Goal: Communication & Community: Answer question/provide support

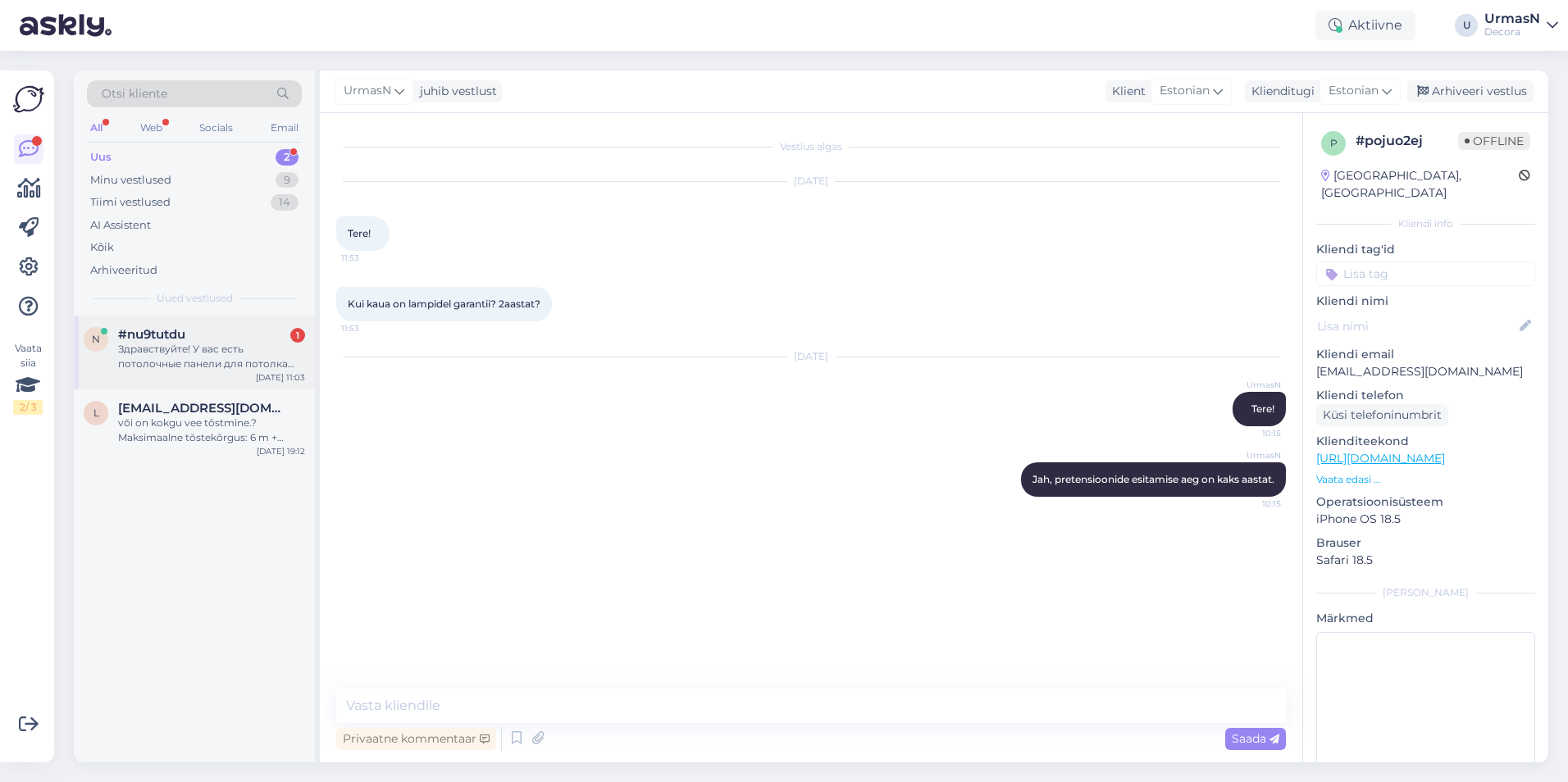
click at [191, 341] on div "#nu9tutdu 1" at bounding box center [211, 335] width 187 height 14
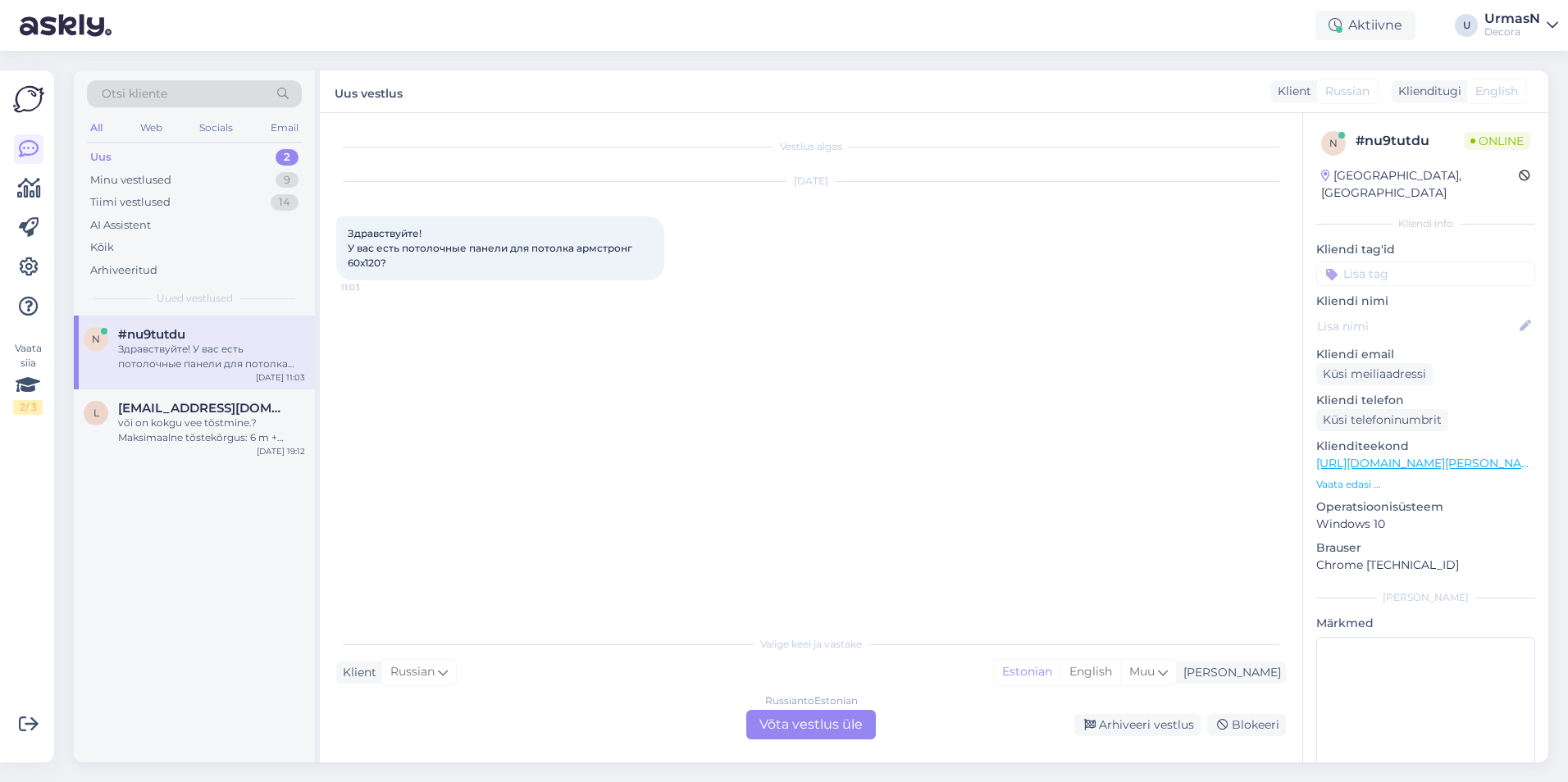
click at [805, 718] on div "Russian to Estonian Võta vestlus üle" at bounding box center [810, 725] width 130 height 30
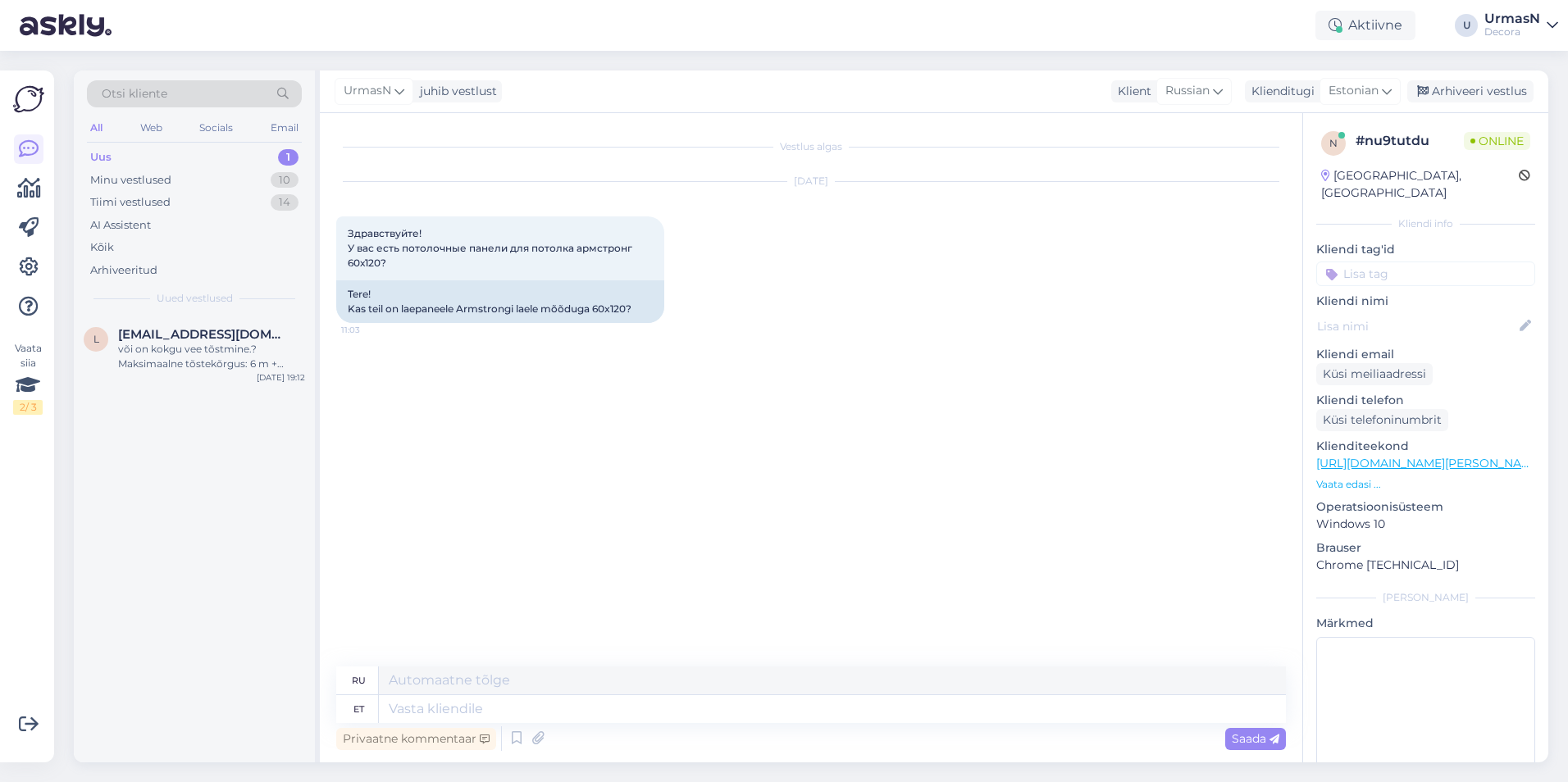
click at [1343, 477] on p "Vaata edasi ..." at bounding box center [1425, 484] width 219 height 14
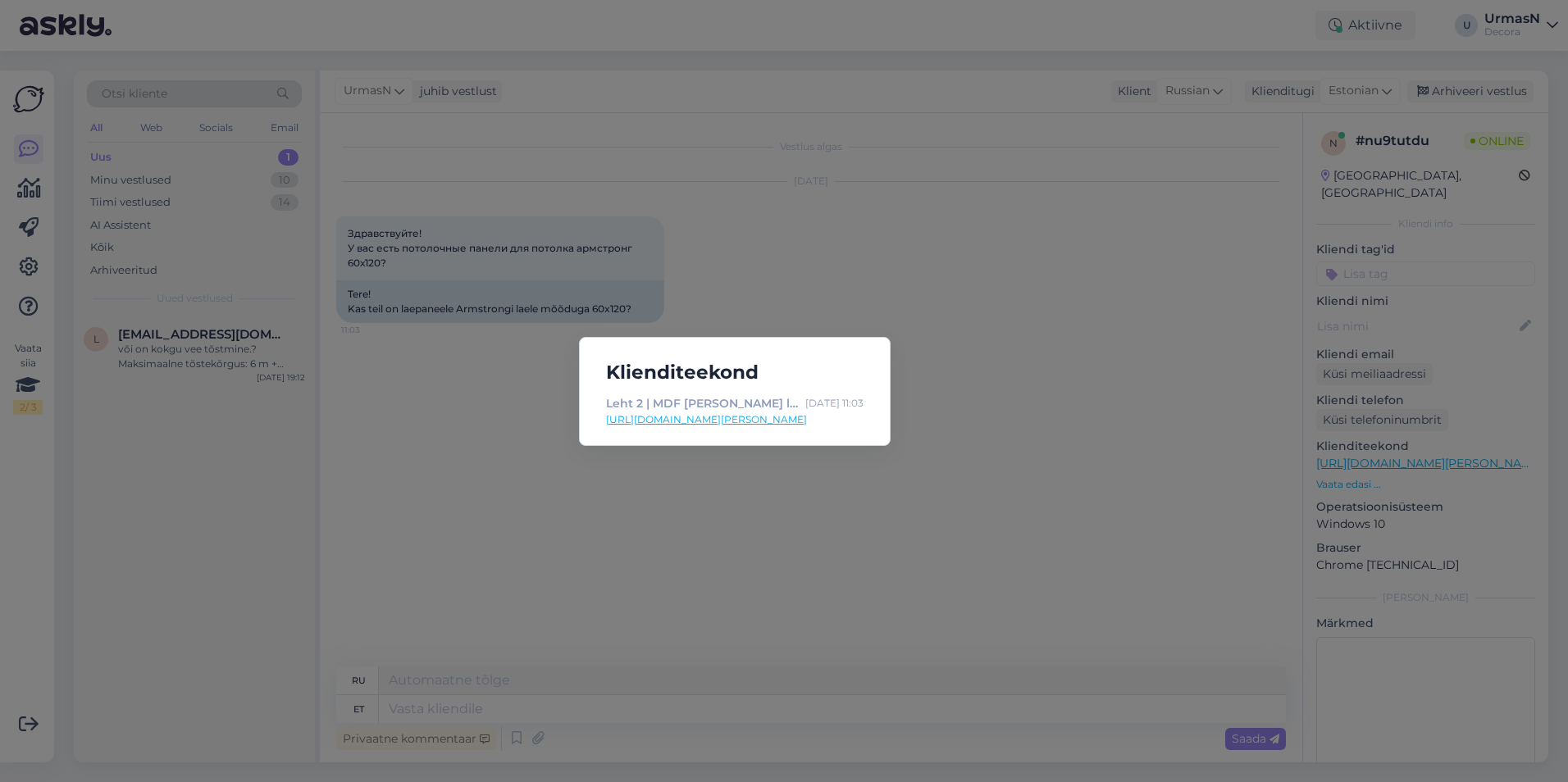
click at [852, 556] on div "Klienditeekond Leht 2 | MDF [PERSON_NAME] laepaneelid | Lihtne paigaldus! | Dec…" at bounding box center [784, 391] width 1568 height 782
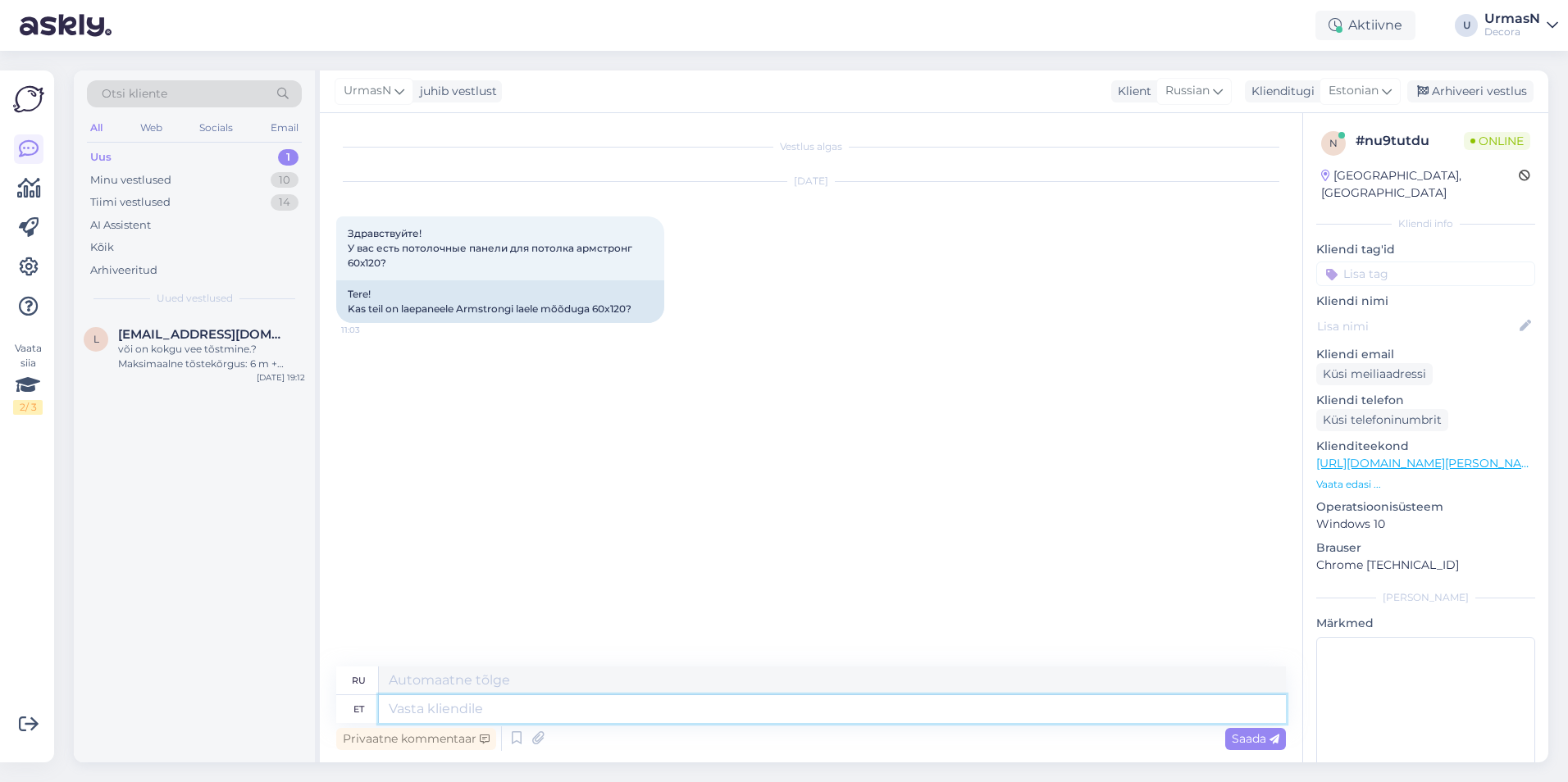
click at [421, 710] on textarea at bounding box center [832, 709] width 907 height 28
type textarea "Tere!K"
type textarea "Привет!"
type textarea "Tere!Kahjuks"
type textarea "Здравствуйте!К сожалению"
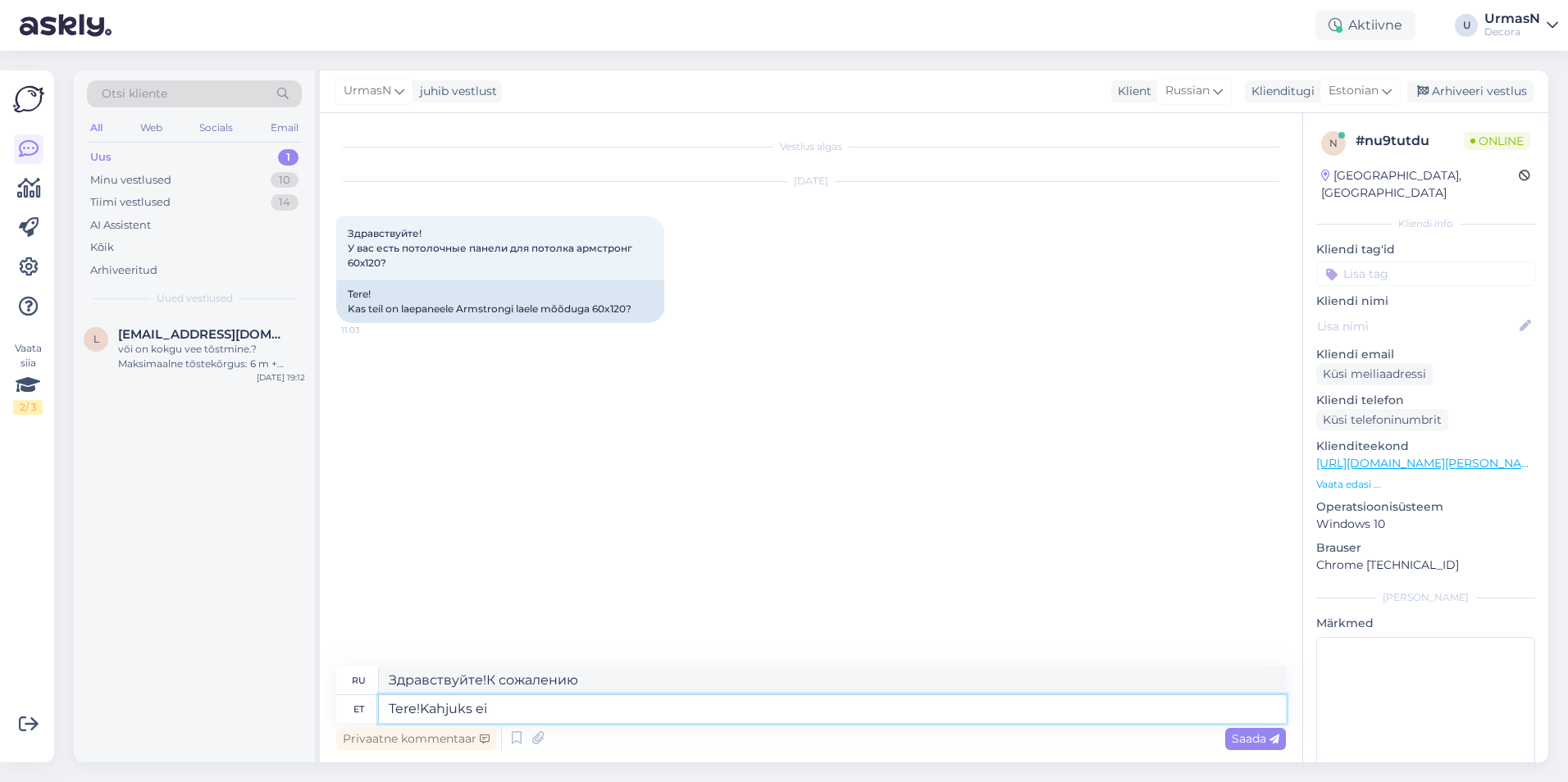
type textarea "Tere!Kahjuks ei"
type textarea "Здравствуйте! К сожалению, нет."
click at [420, 710] on textarea "Tere!Kahjuks ei ole" at bounding box center [832, 709] width 907 height 28
click at [533, 706] on textarea "Tere! Kahjuks ei ole" at bounding box center [832, 709] width 907 height 28
type textarea "Tere! Kahjuks ei [PERSON_NAME] n"
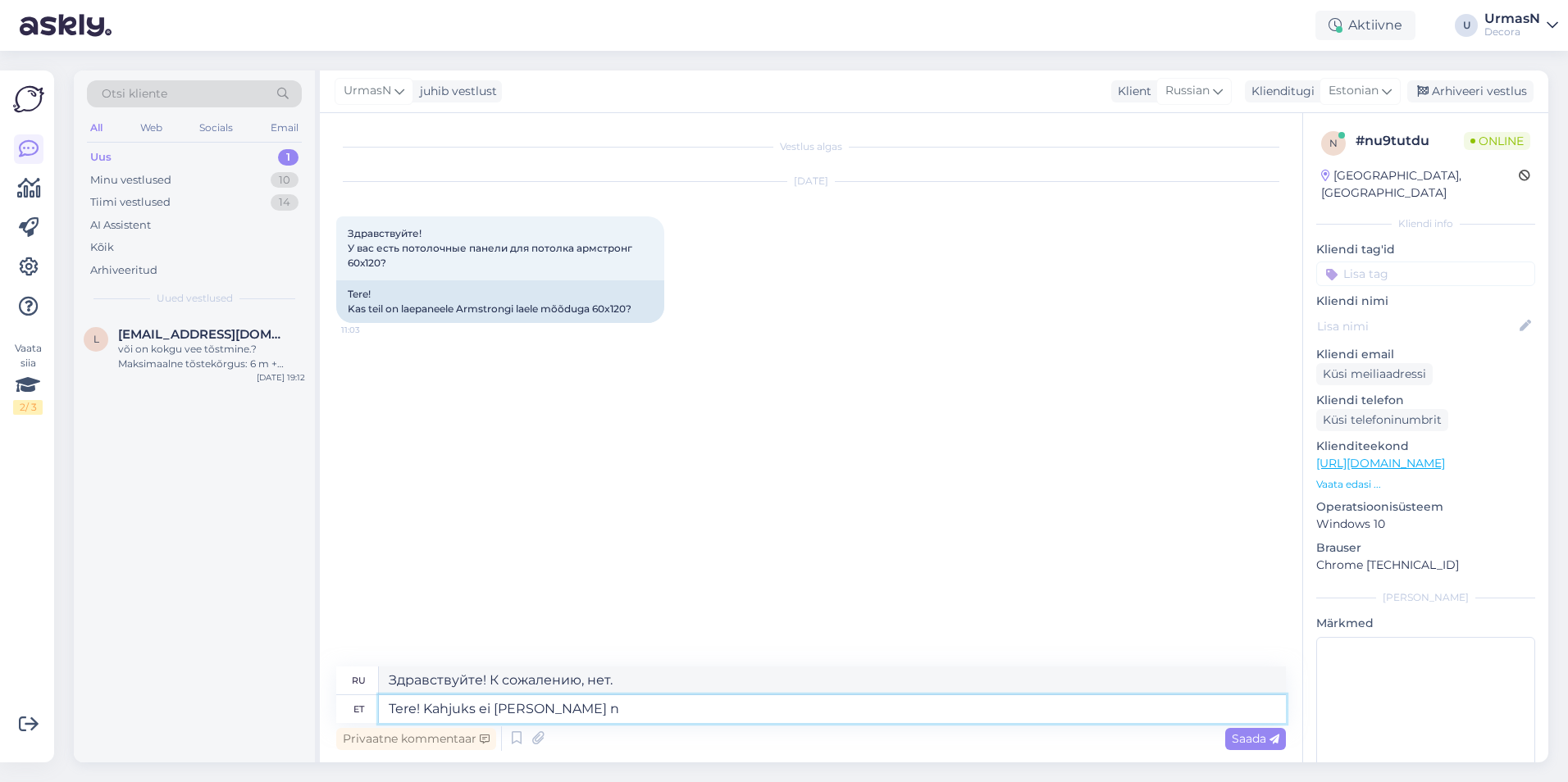
type textarea "Здравствуйте! К сожалению, этот вариант недоступен."
type textarea "Tere! Kahjuks ei [PERSON_NAME] nimega l"
type textarea "Здравствуйте! К сожалению, никого с таким именем нет."
type textarea "Tere! Kahjuks ei [PERSON_NAME] nimega laepaneele me"
type textarea "Здравствуйте! К сожалению, потолочных панелей с таким названием нет."
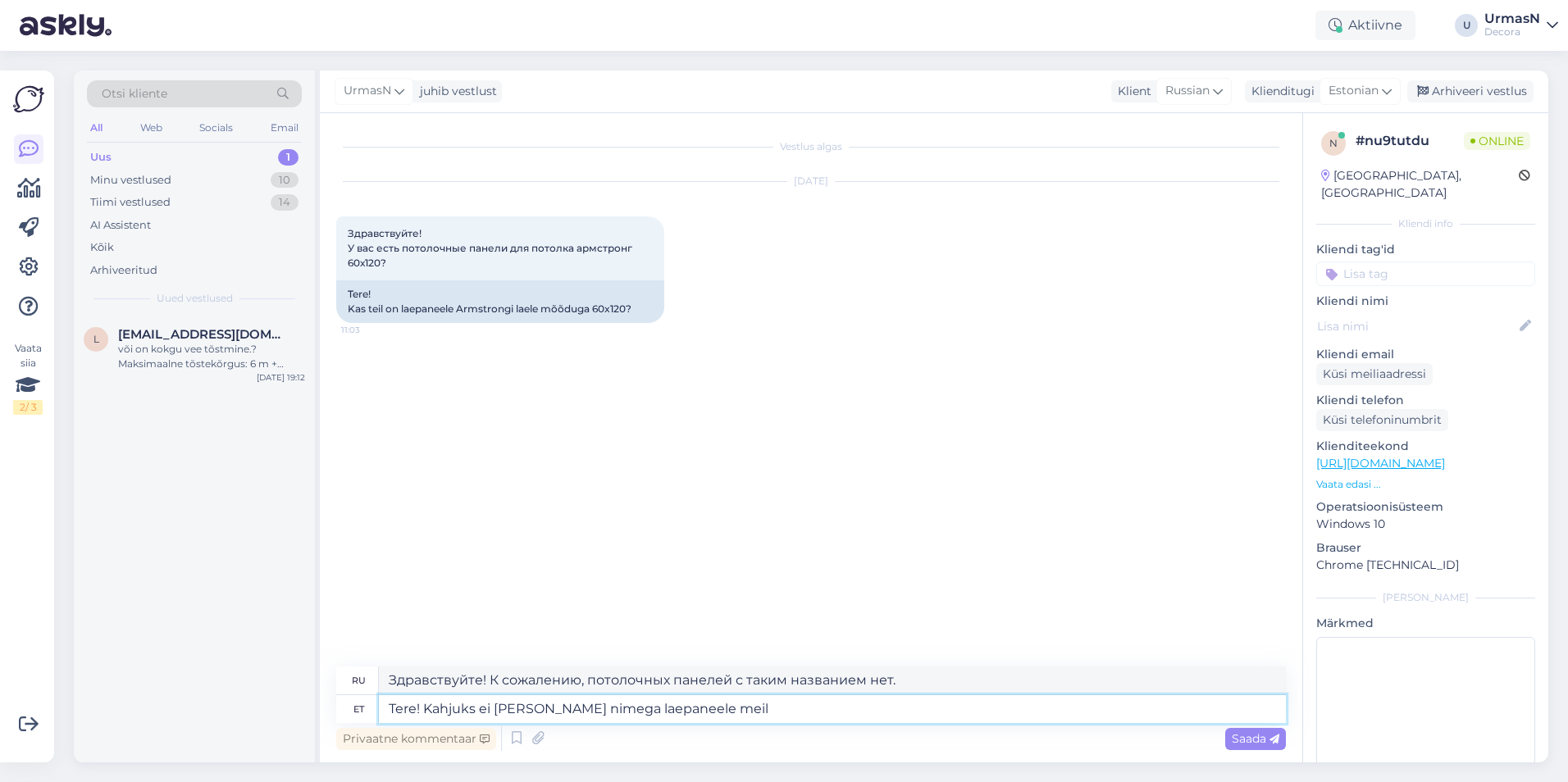
type textarea "Tere! Kahjuks ei [PERSON_NAME] nimega laepaneele meil p"
type textarea "Здравствуйте! К сожалению, потолочных панелей с таким названием у нас нет."
type textarea "Tere! Kahjuks ei [PERSON_NAME] nimega laepaneele meil pakkuda."
type textarea "Здравствуйте! К сожалению, потолочные панели с таким названием у нас не предста…"
type textarea "Tere! Kahjuks ei [PERSON_NAME] nimega laepaneele meil pakkuda."
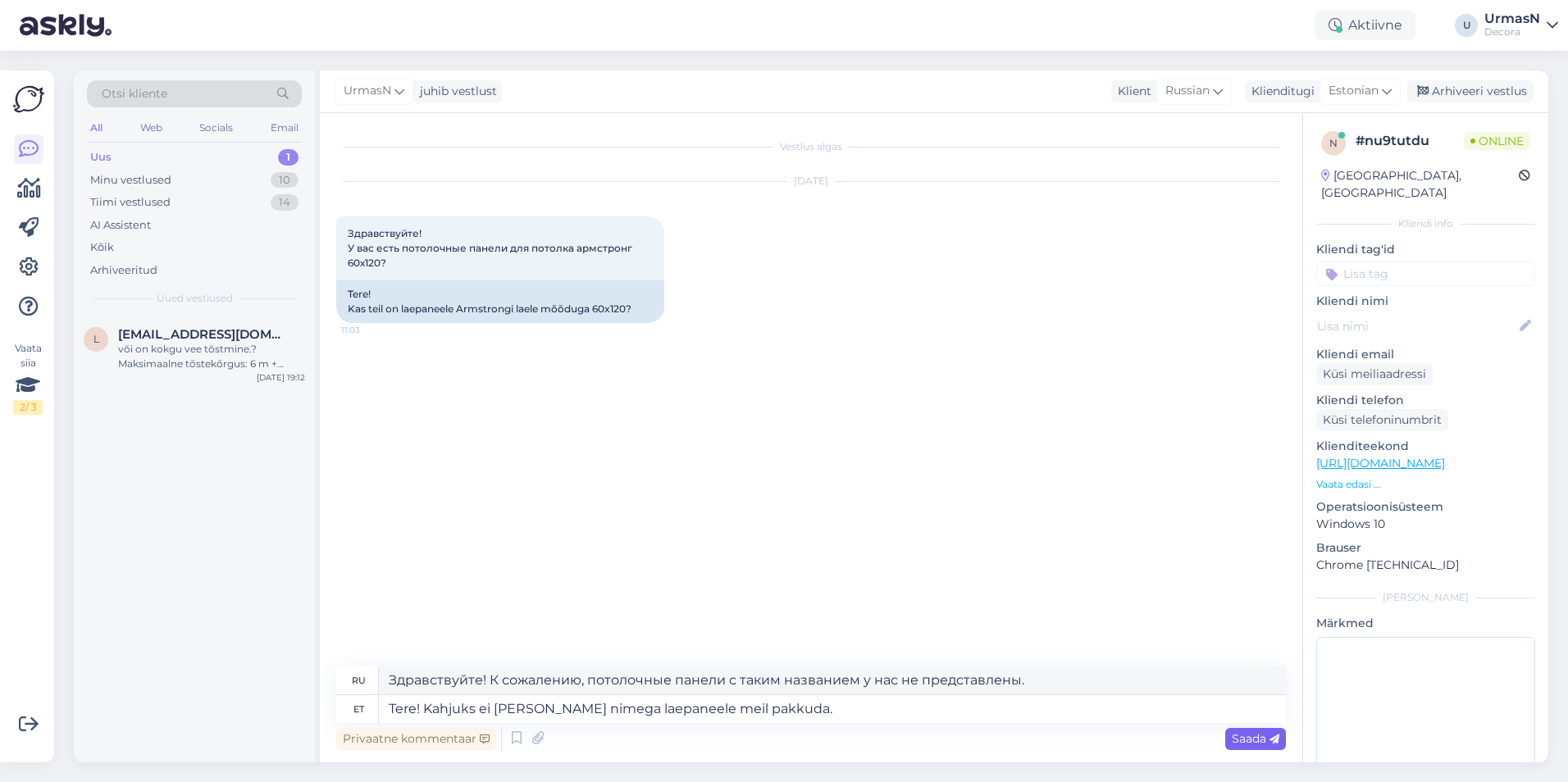
click at [1240, 743] on span "Saada" at bounding box center [1255, 739] width 47 height 14
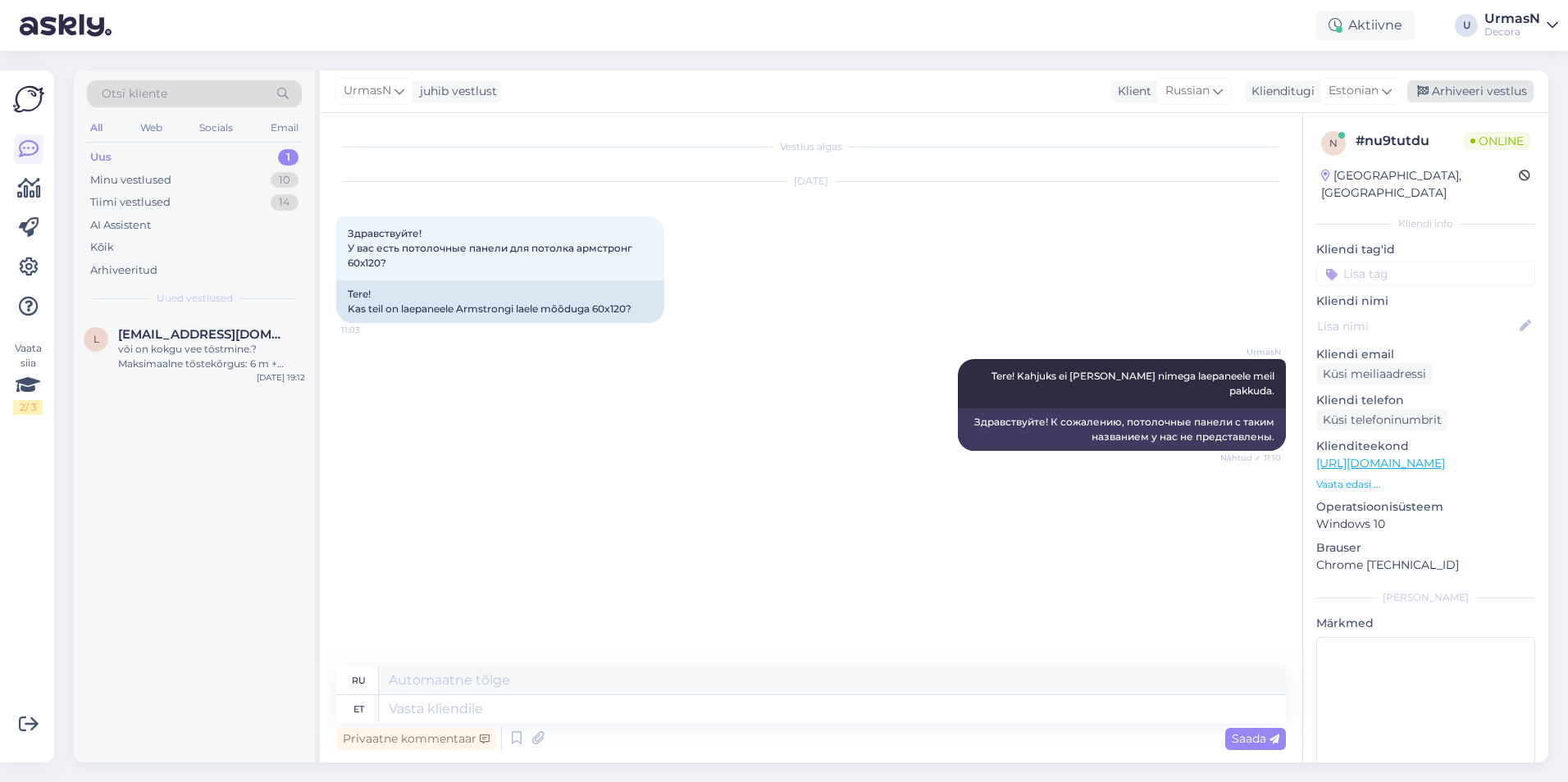
click at [1498, 92] on div "Arhiveeri vestlus" at bounding box center [1470, 91] width 126 height 22
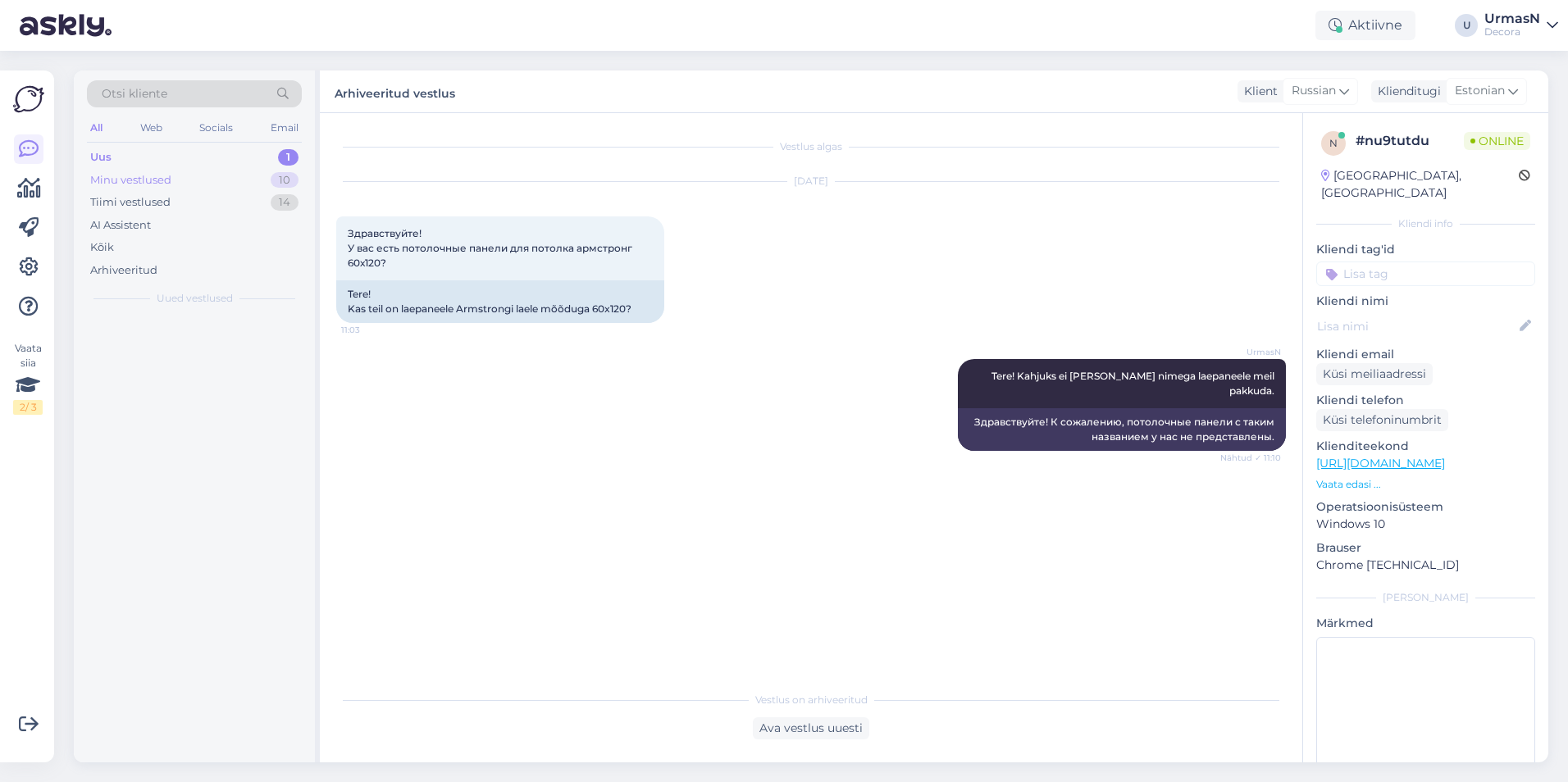
click at [144, 174] on div "Minu vestlused" at bounding box center [131, 180] width 81 height 16
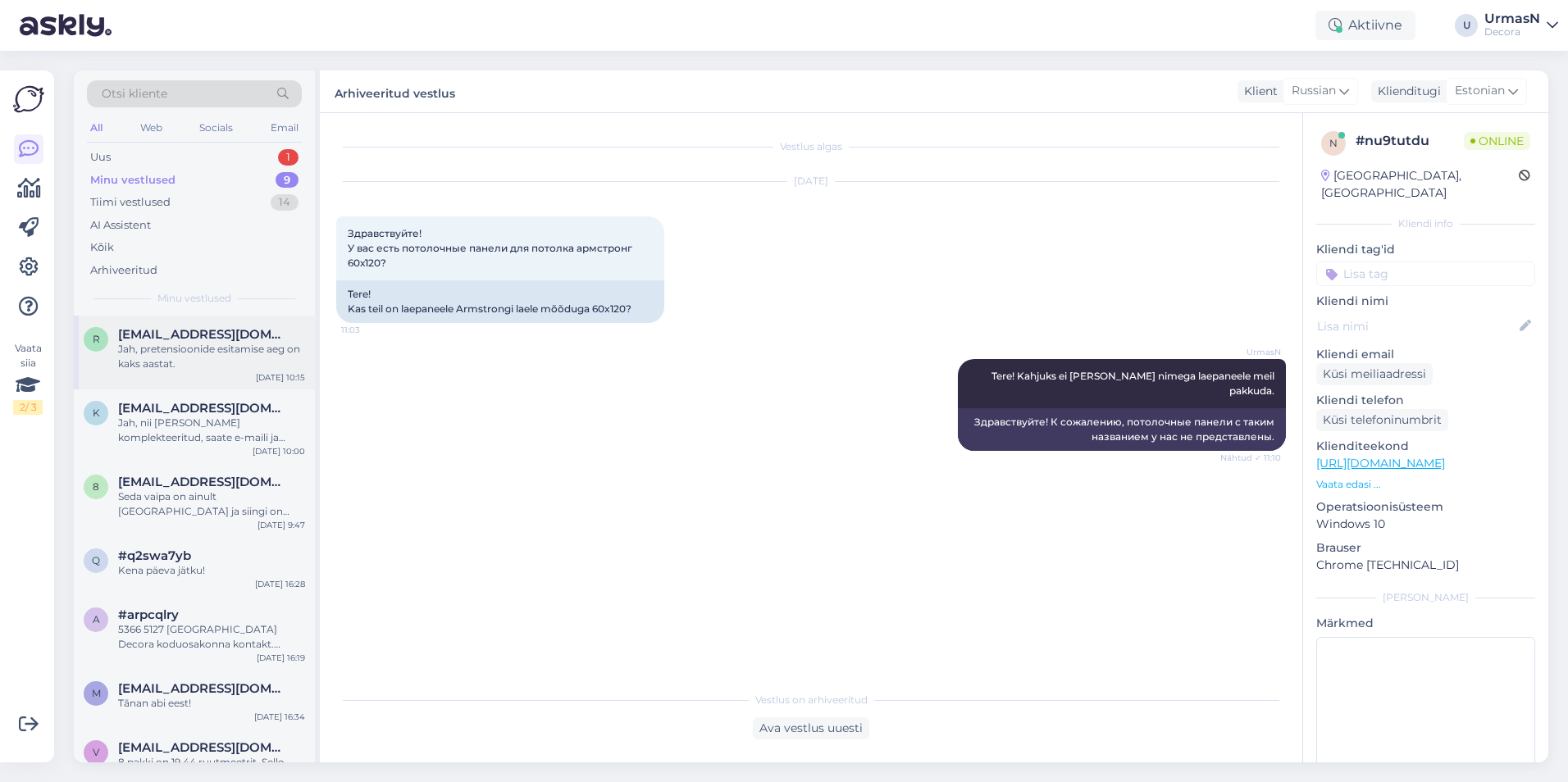
click at [142, 369] on div "Jah, pretensioonide esitamise aeg on kaks aastat." at bounding box center [211, 356] width 187 height 30
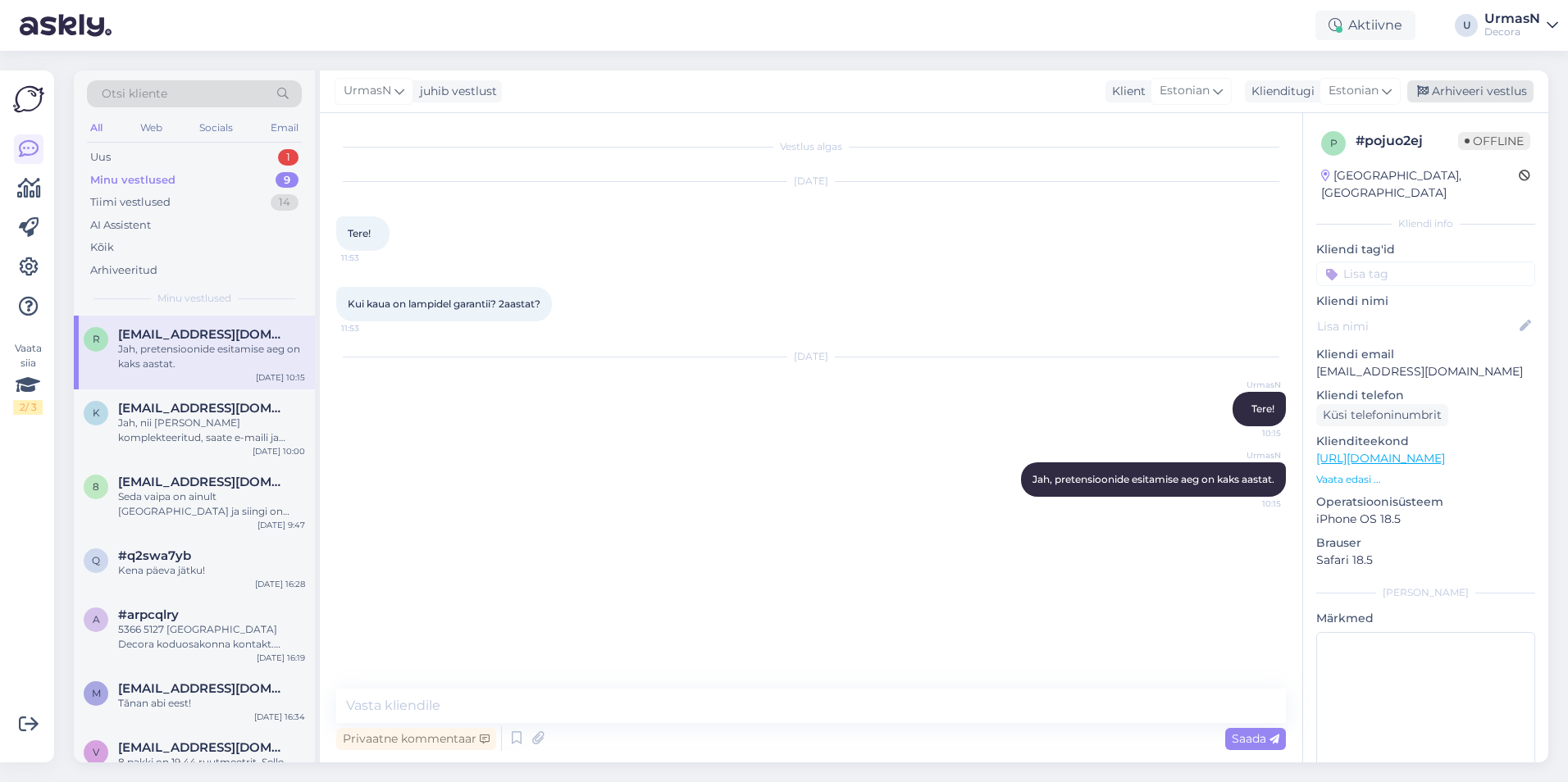
click at [1454, 90] on div "Arhiveeri vestlus" at bounding box center [1470, 91] width 126 height 22
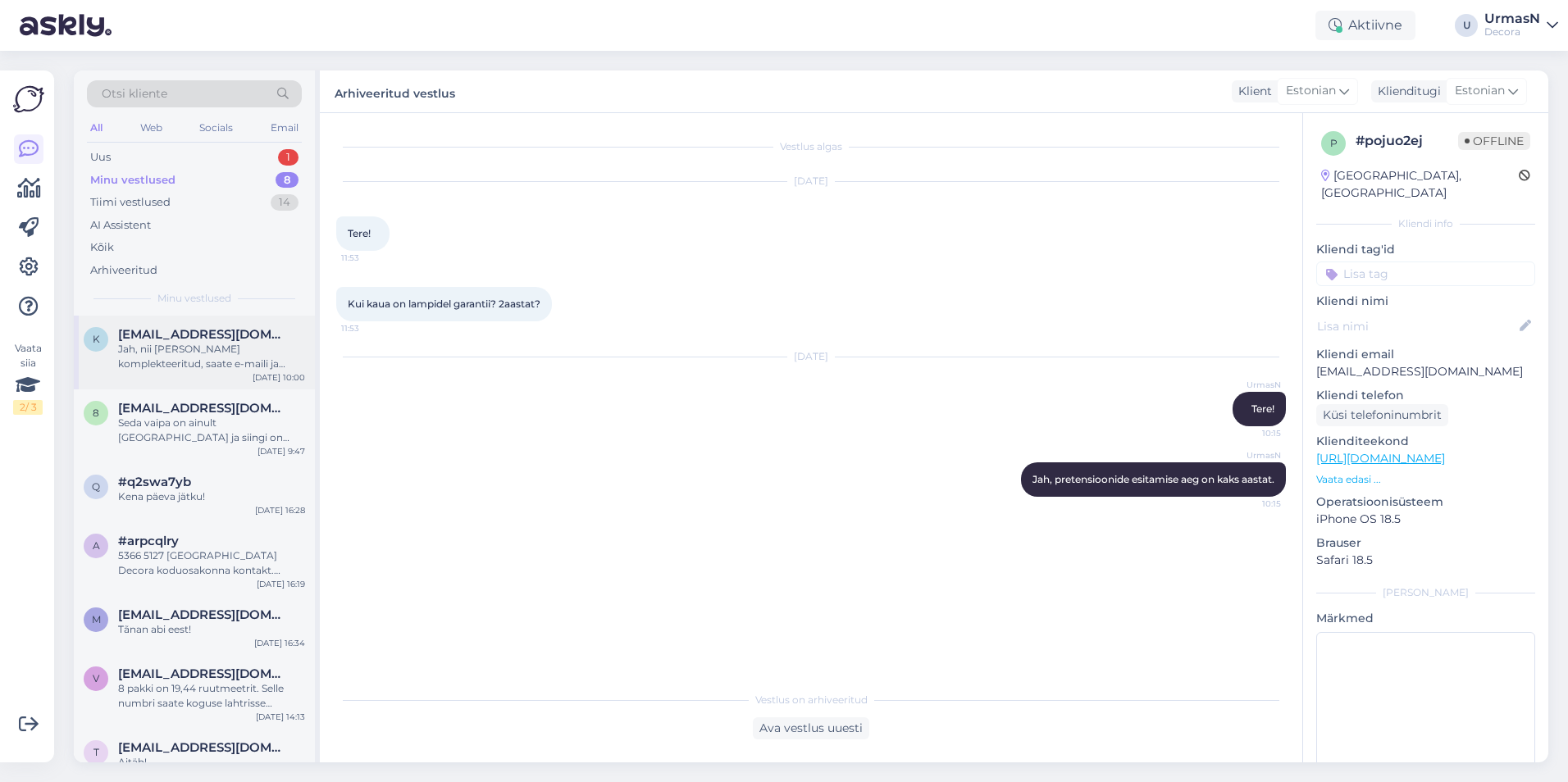
click at [216, 360] on div "Jah, nii [PERSON_NAME] komplekteeritud, saate e-maili ja SMSi, et võite tellimu…" at bounding box center [211, 356] width 187 height 30
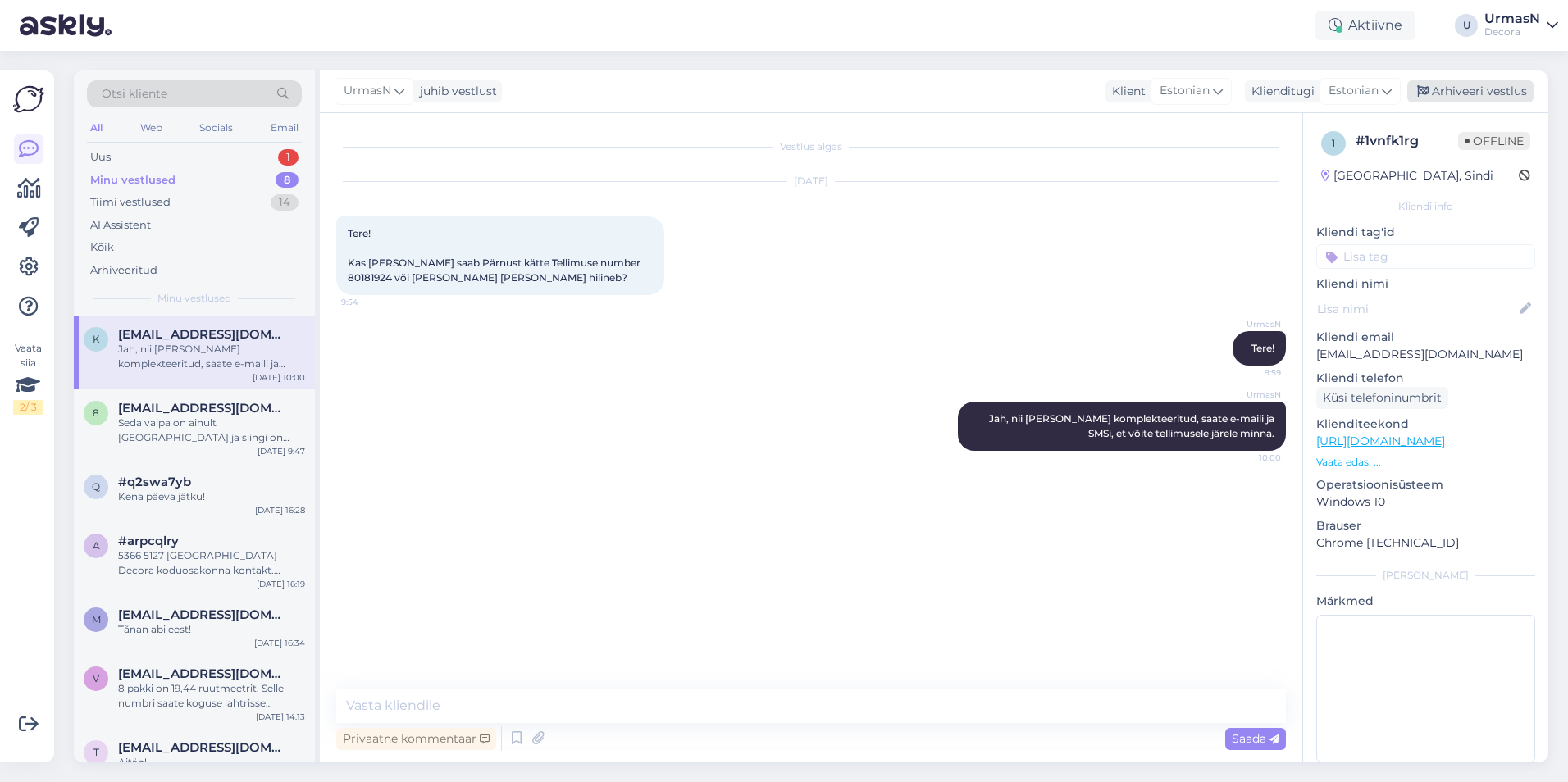
click at [1435, 91] on div "Arhiveeri vestlus" at bounding box center [1470, 91] width 126 height 22
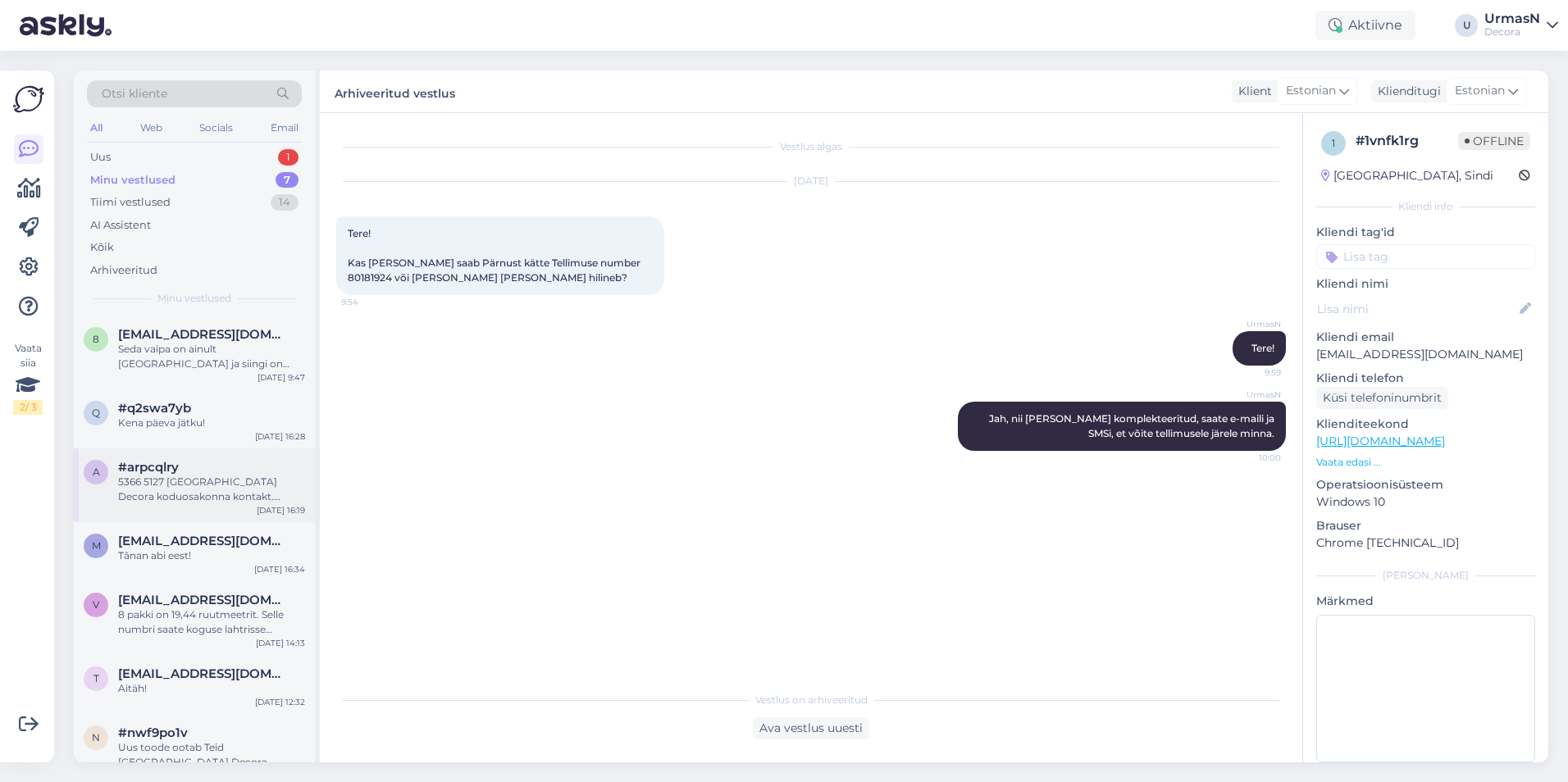
click at [229, 477] on div "5366 5127 [GEOGRAPHIC_DATA] Decora koduosakonna kontakt. Peaks nende [PERSON_NA…" at bounding box center [211, 489] width 187 height 30
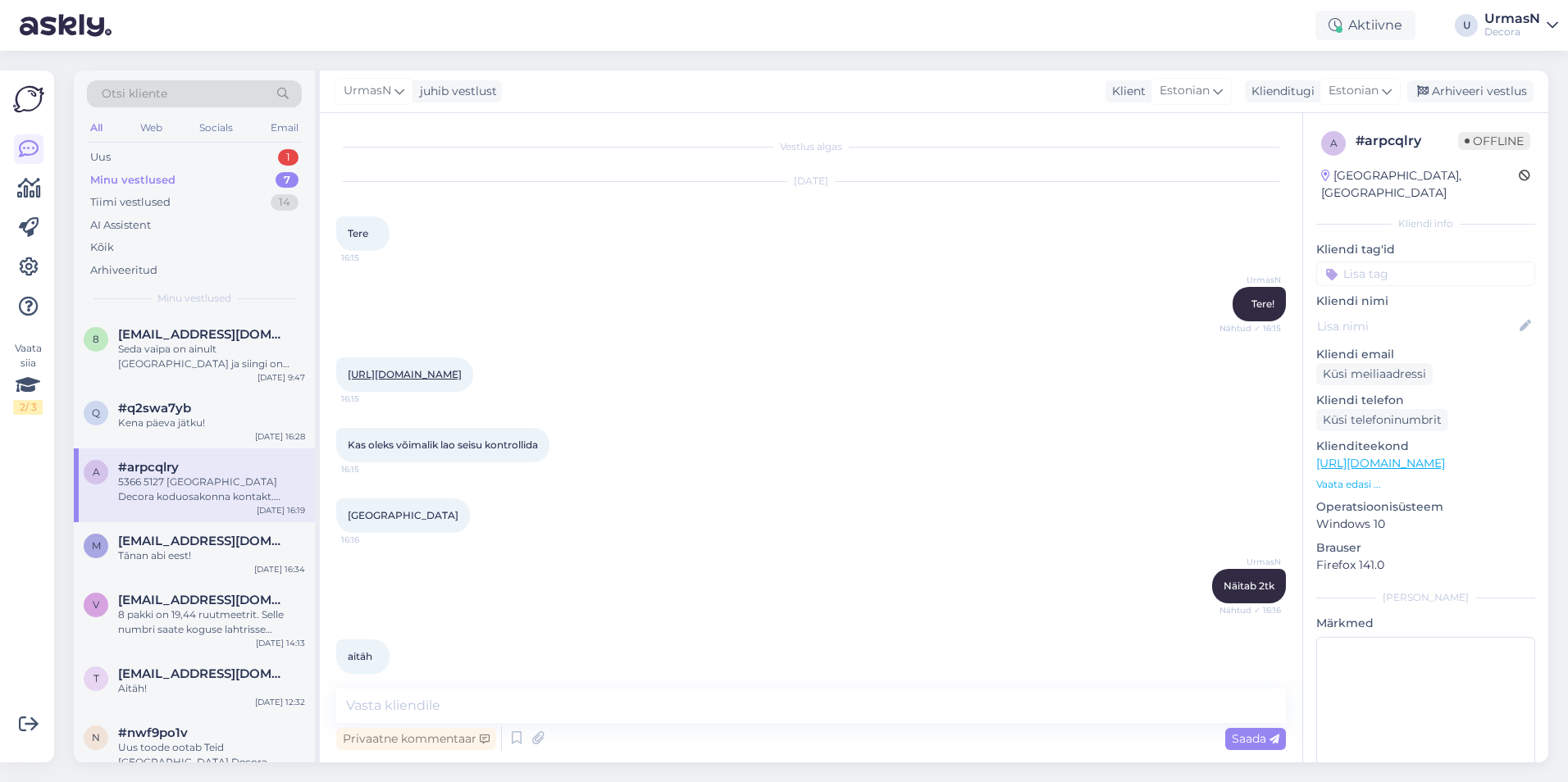
scroll to position [303, 0]
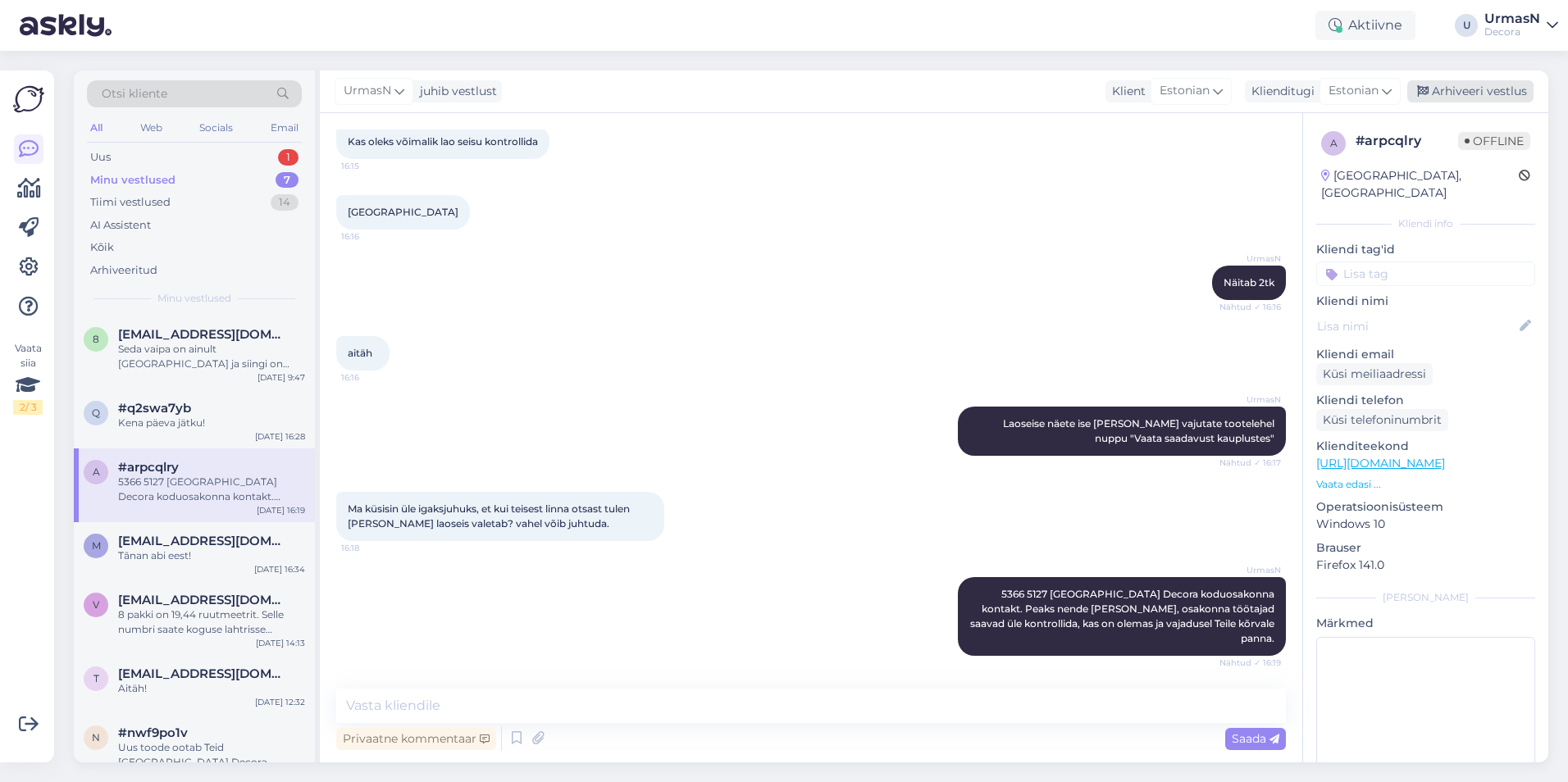
click at [1460, 91] on div "Arhiveeri vestlus" at bounding box center [1470, 91] width 126 height 22
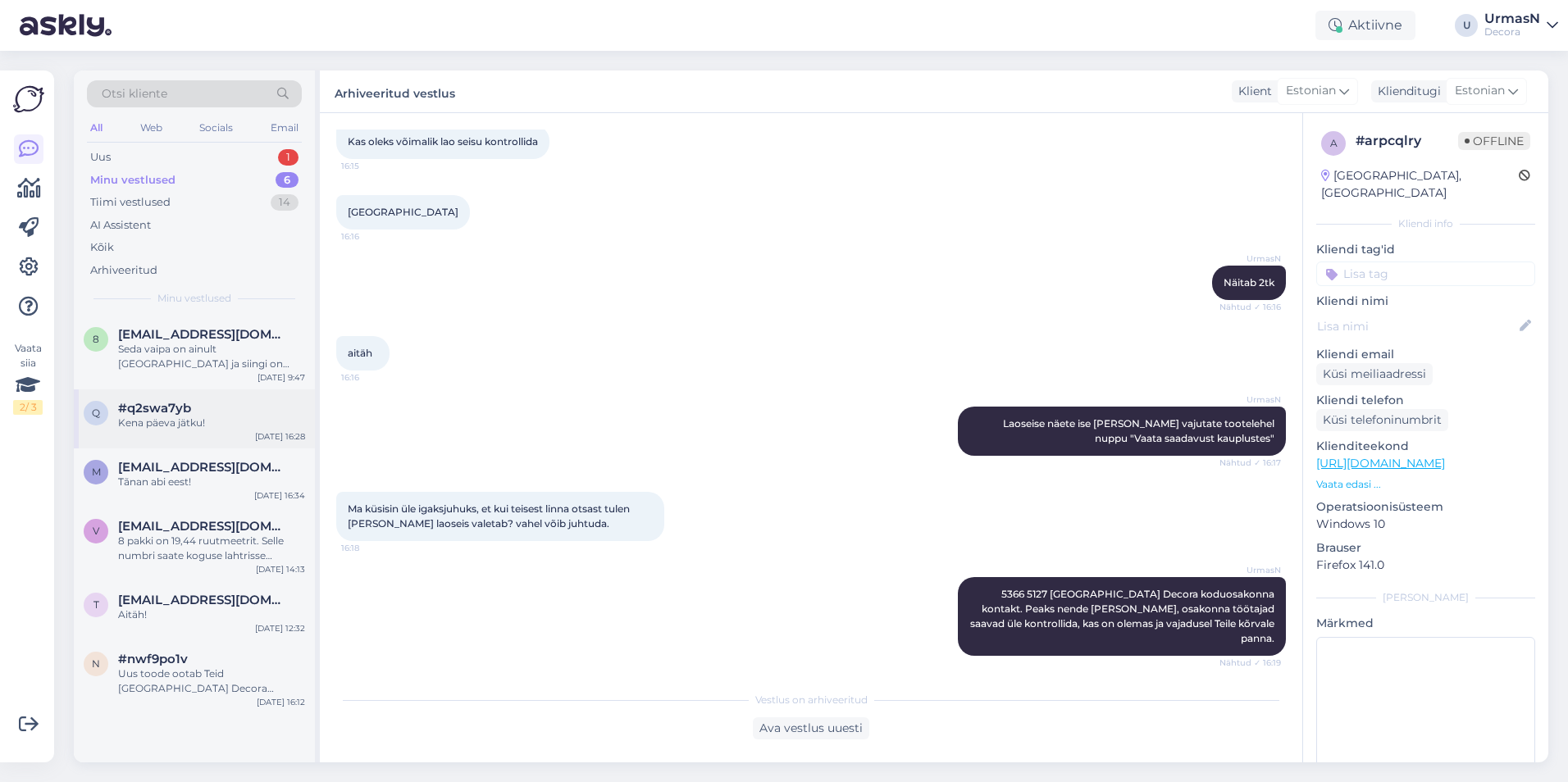
click at [213, 424] on div "Kena päeva jätku!" at bounding box center [211, 423] width 187 height 14
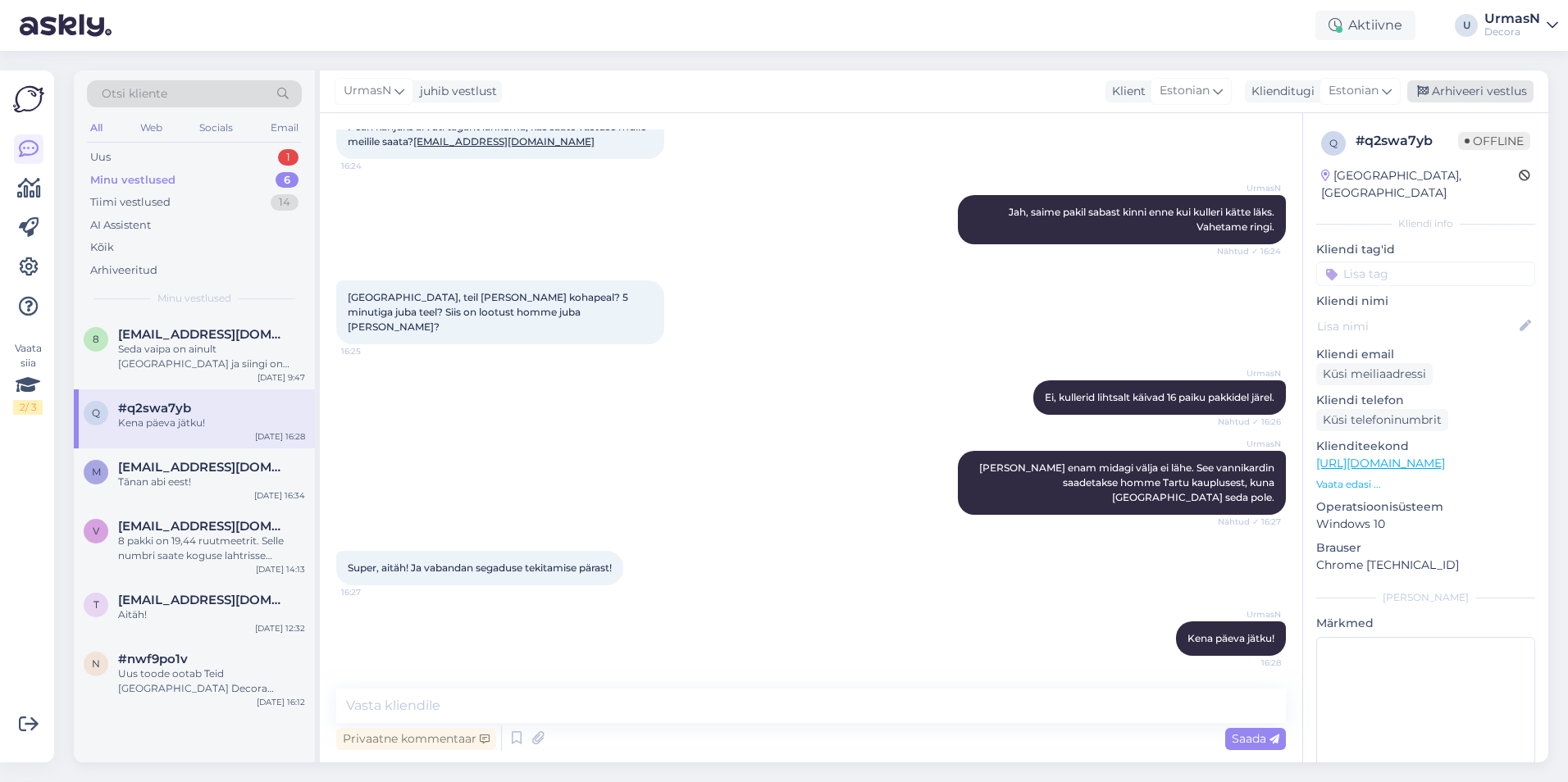
click at [1451, 93] on div "Arhiveeri vestlus" at bounding box center [1470, 91] width 126 height 22
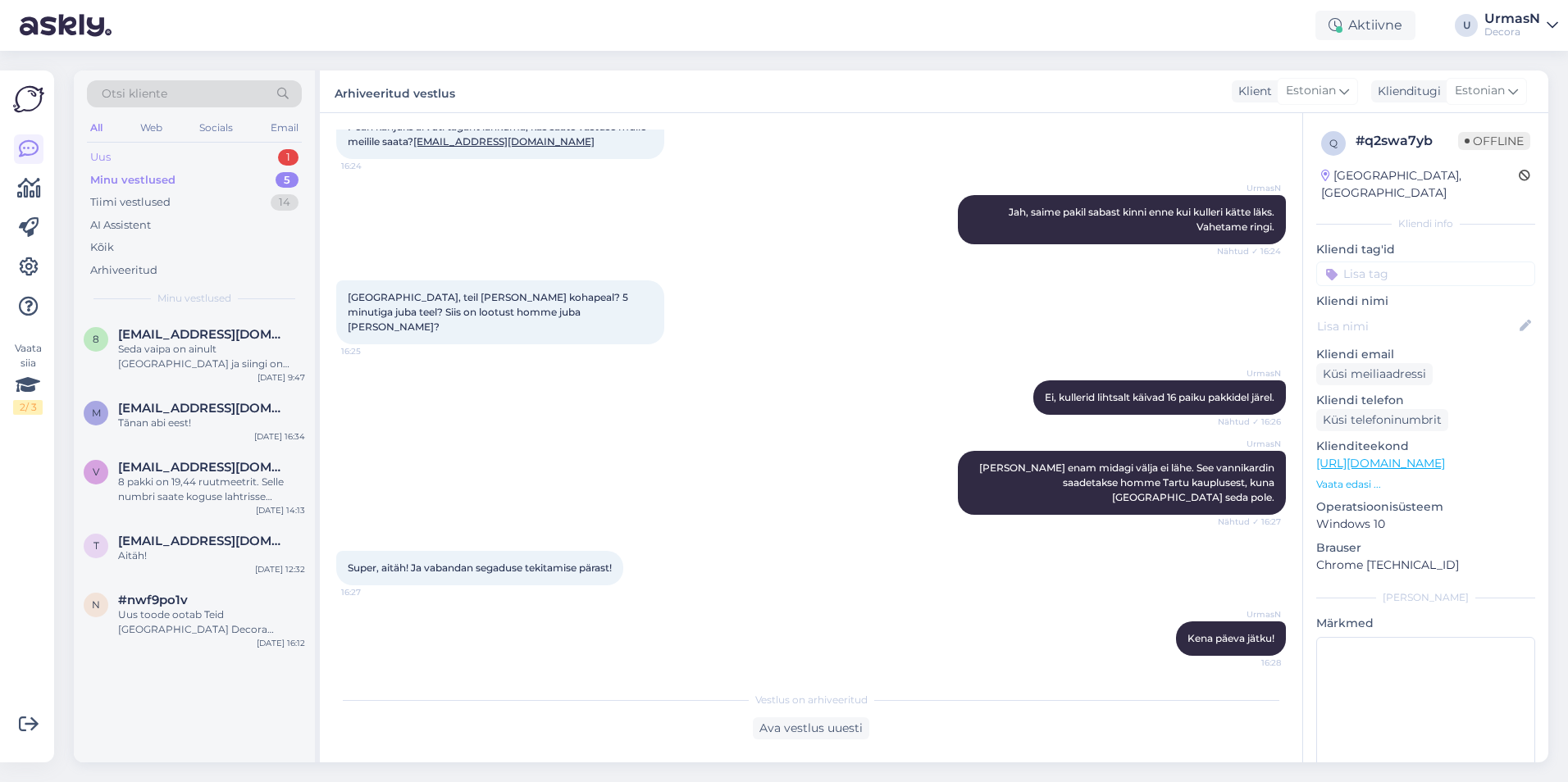
click at [136, 162] on div "Uus 1" at bounding box center [194, 157] width 215 height 23
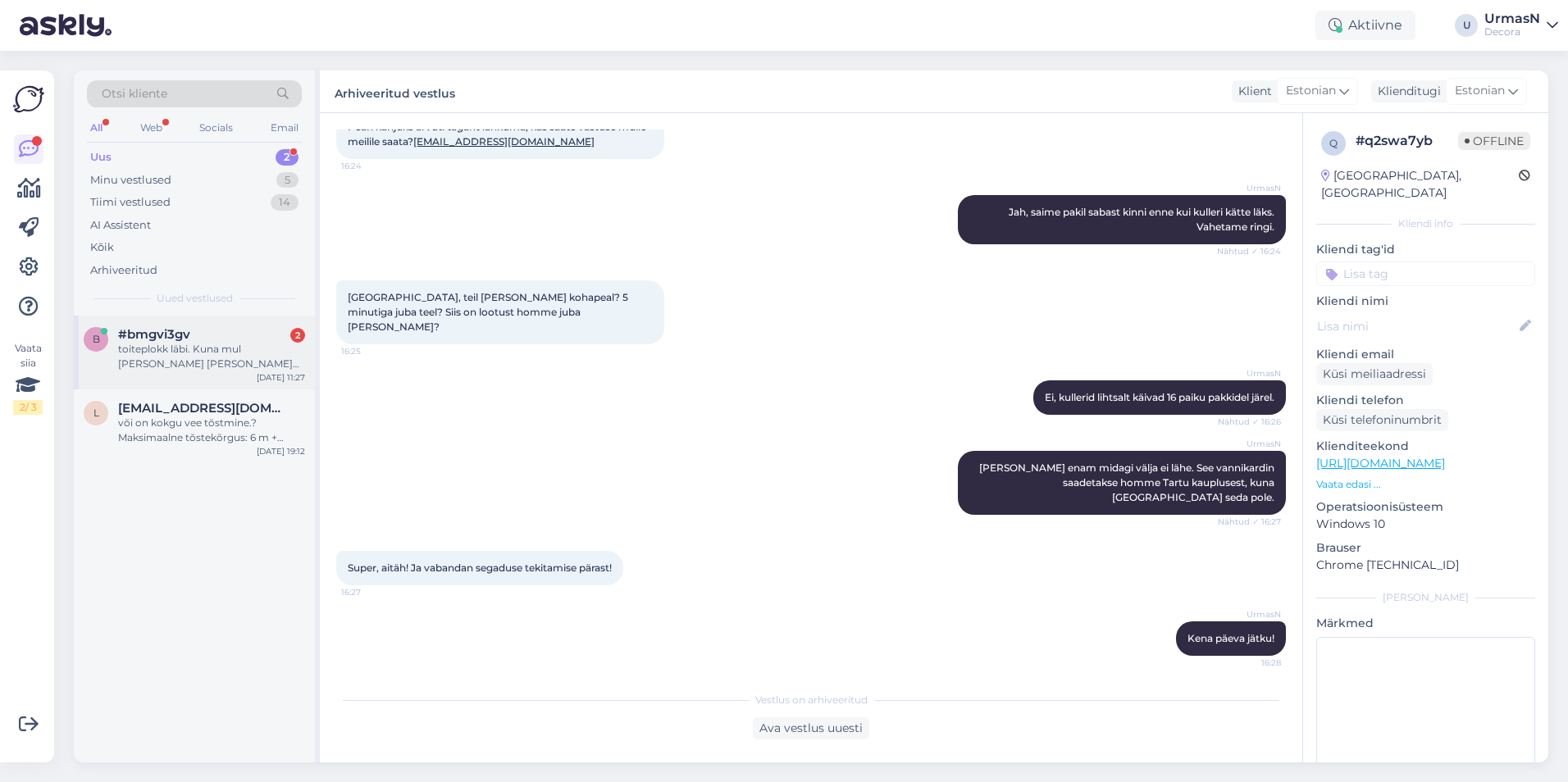
click at [175, 344] on div "toiteplokk läbi. Kuna mul [PERSON_NAME] [PERSON_NAME] pole, siis kuidas pean ed…" at bounding box center [211, 356] width 187 height 30
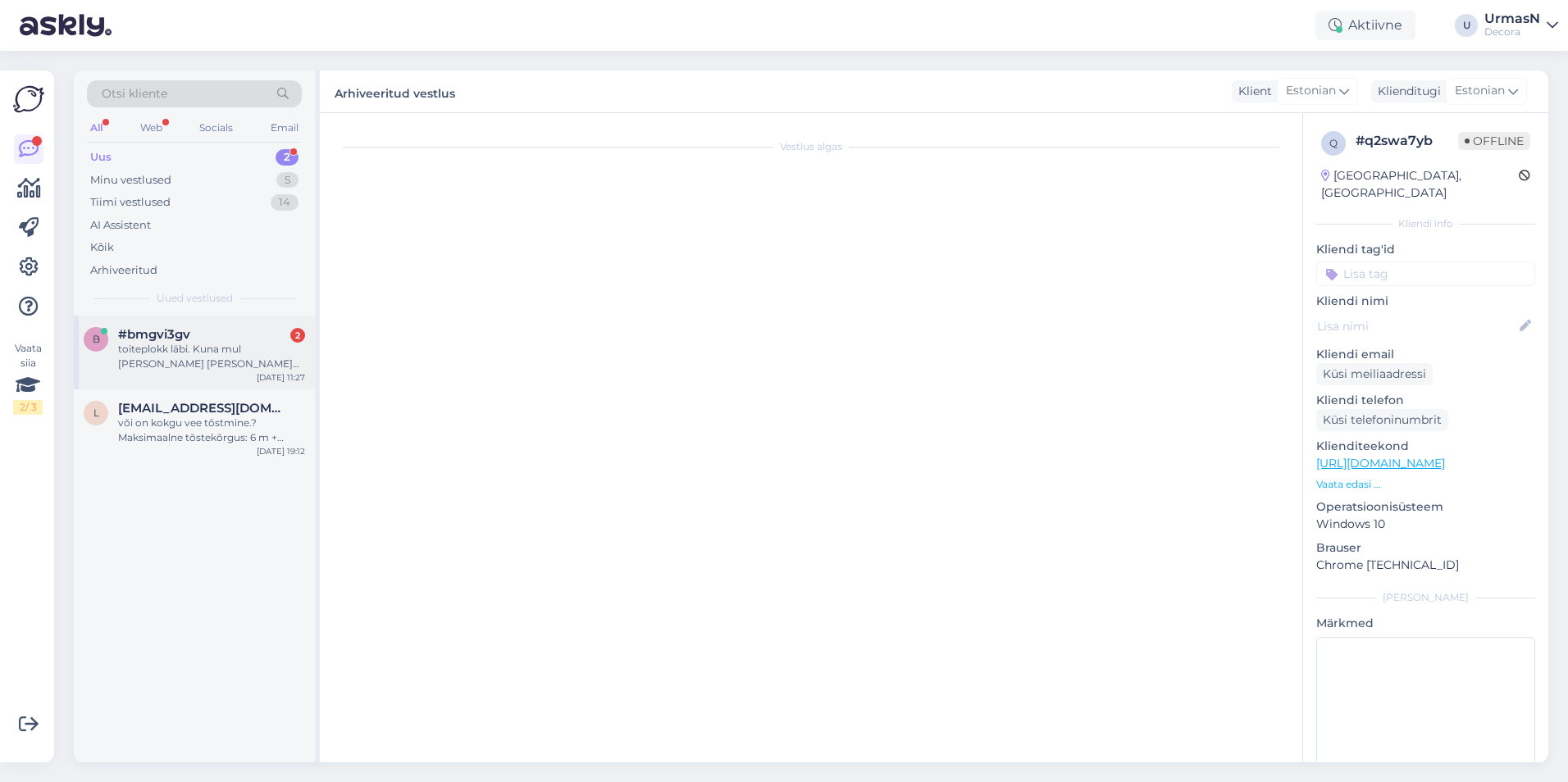
scroll to position [0, 0]
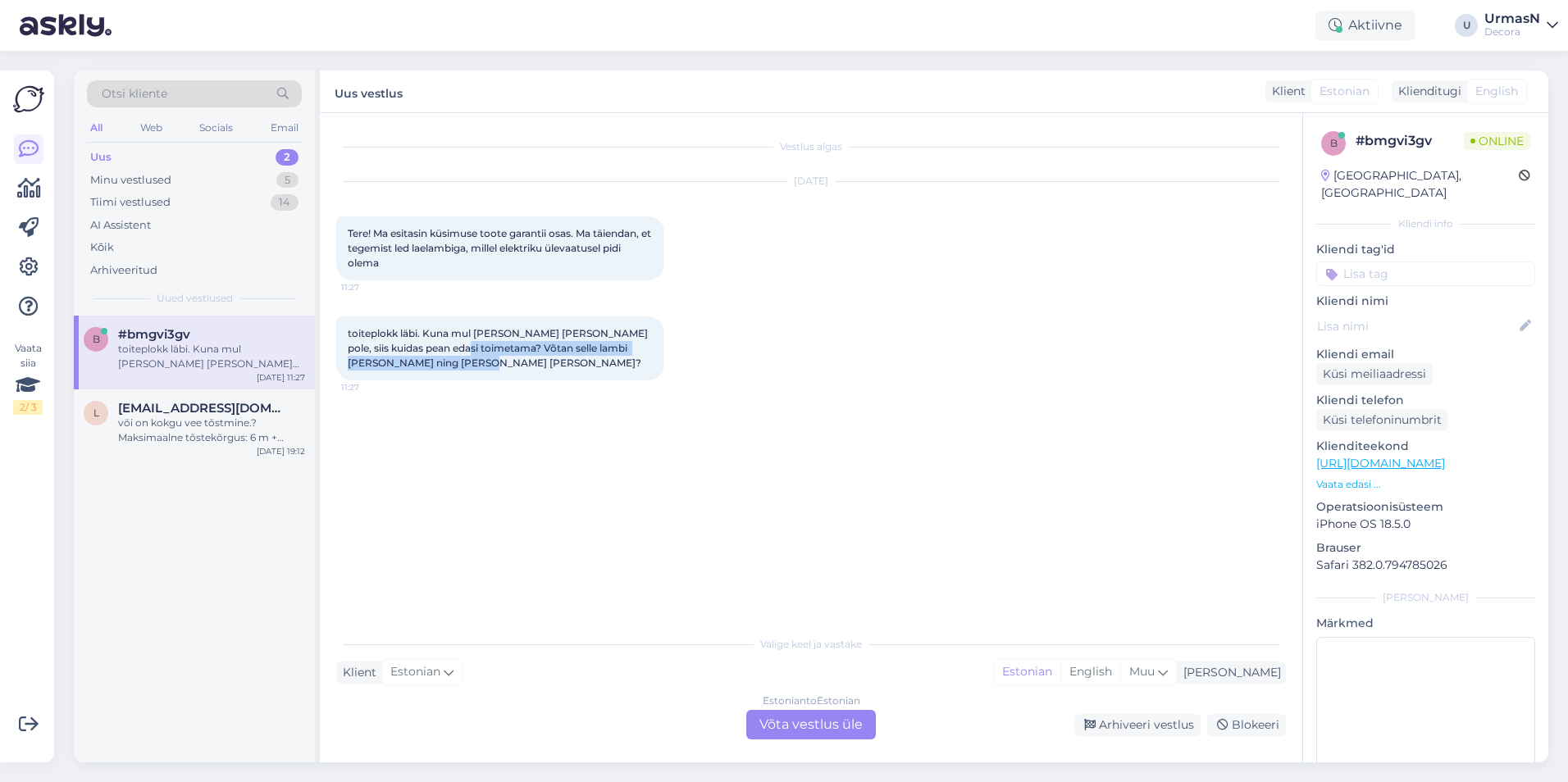
drag, startPoint x: 455, startPoint y: 341, endPoint x: 568, endPoint y: 361, distance: 114.8
click at [568, 361] on div "toiteplokk läbi. Kuna mul [PERSON_NAME] [PERSON_NAME] pole, siis kuidas pean ed…" at bounding box center [500, 348] width 328 height 64
click at [1359, 477] on p "Vaata edasi ..." at bounding box center [1425, 484] width 219 height 14
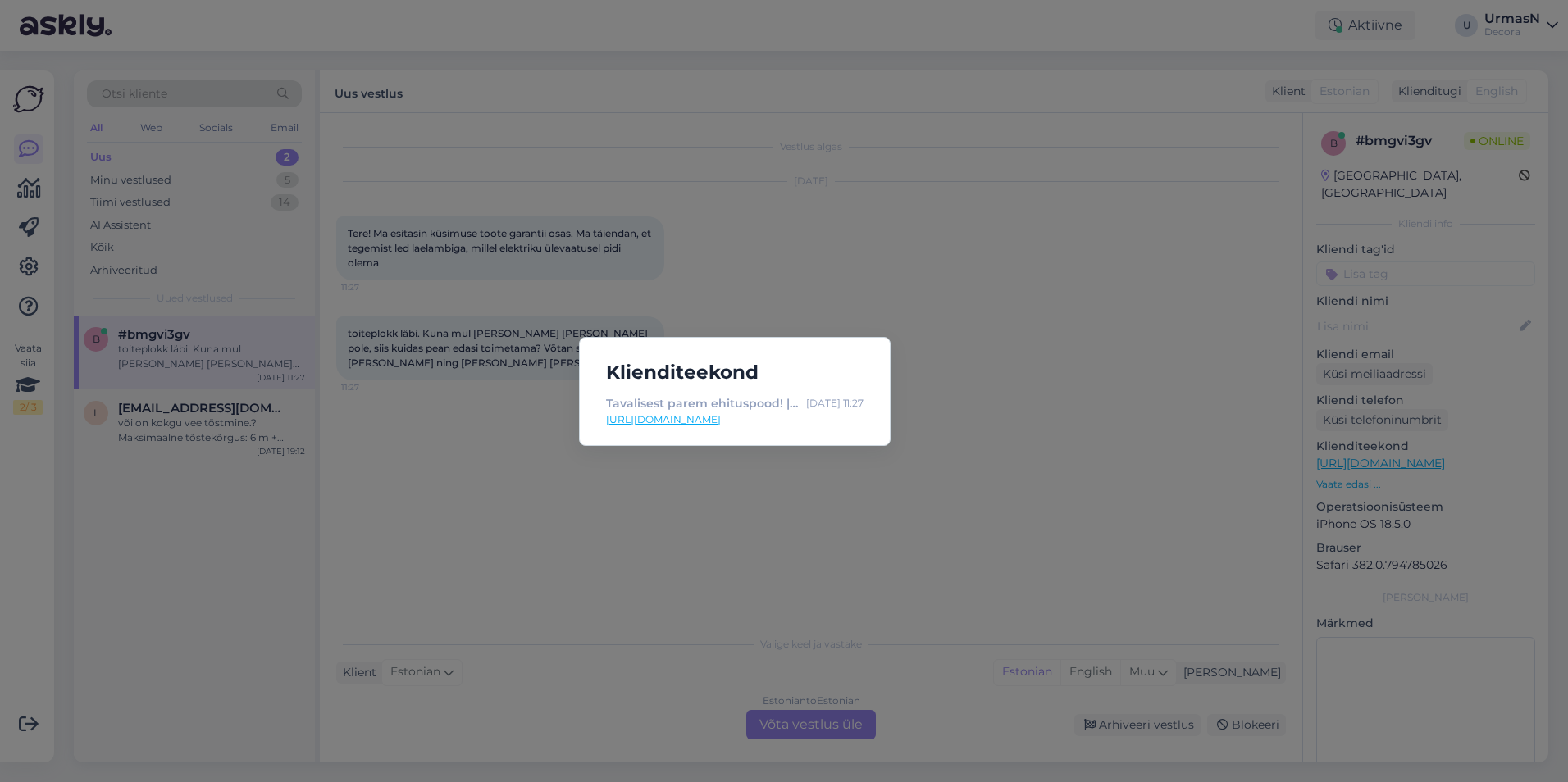
click at [974, 531] on div "Klienditeekond Tavalisest parem ehituspood! | Decora [DATE] 11:27 [URL][DOMAIN_…" at bounding box center [784, 391] width 1568 height 782
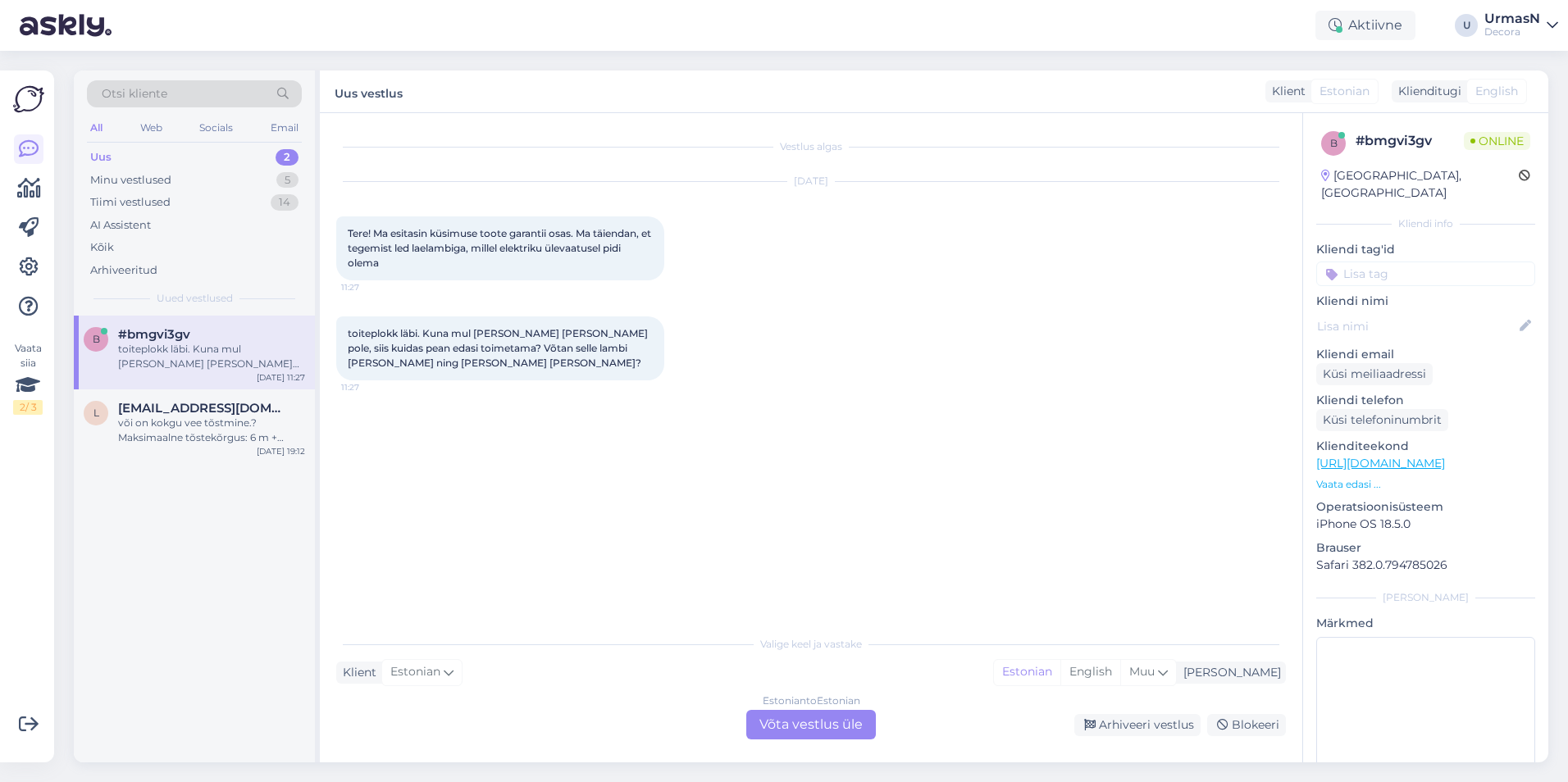
click at [801, 725] on div "Estonian to Estonian Võta vestlus üle" at bounding box center [810, 725] width 130 height 30
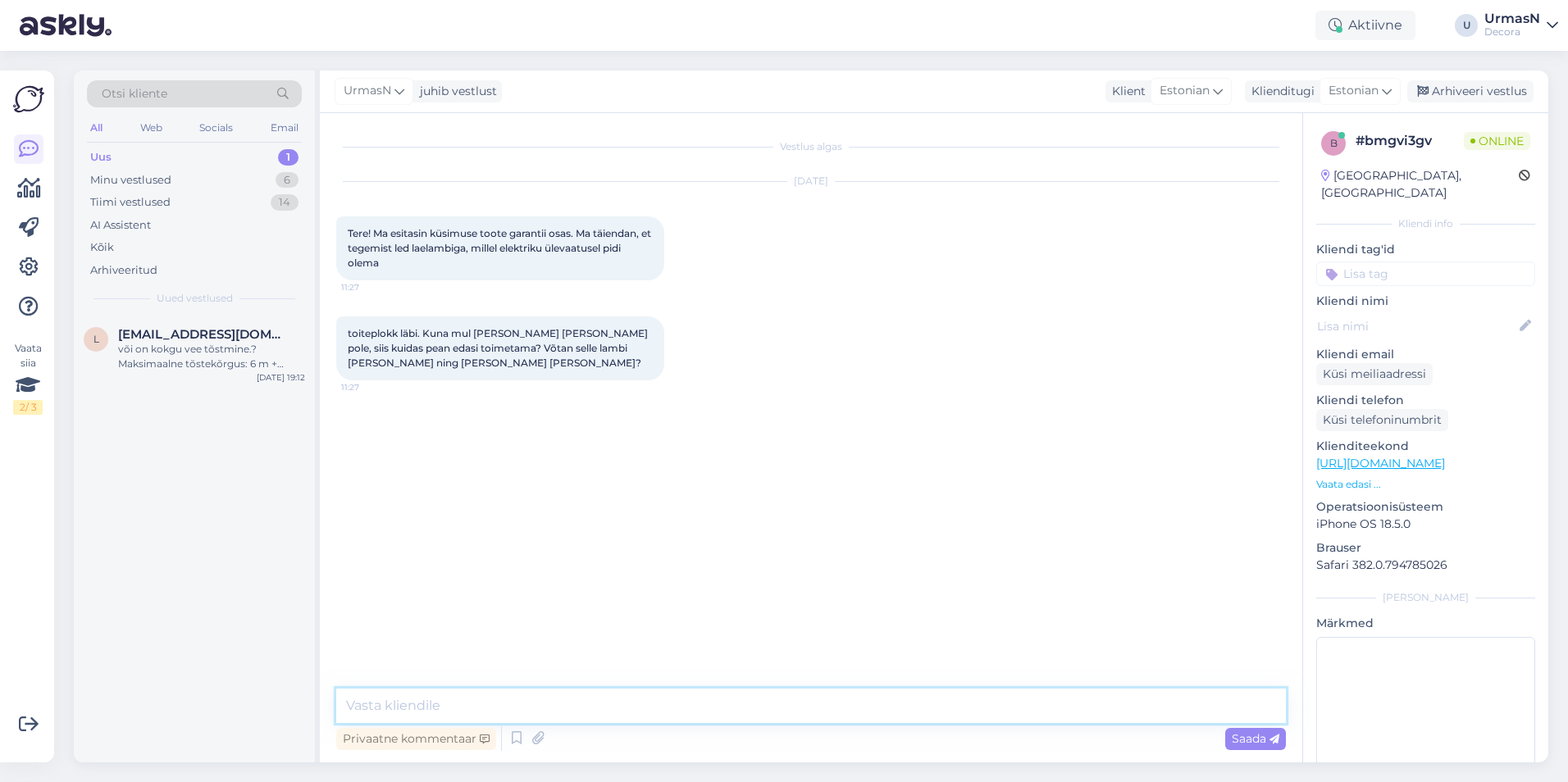
click at [487, 708] on textarea at bounding box center [810, 706] width 949 height 34
type textarea "Tere!"
type textarea "Kas ostsite kauplusest või läbi e-[PERSON_NAME]?"
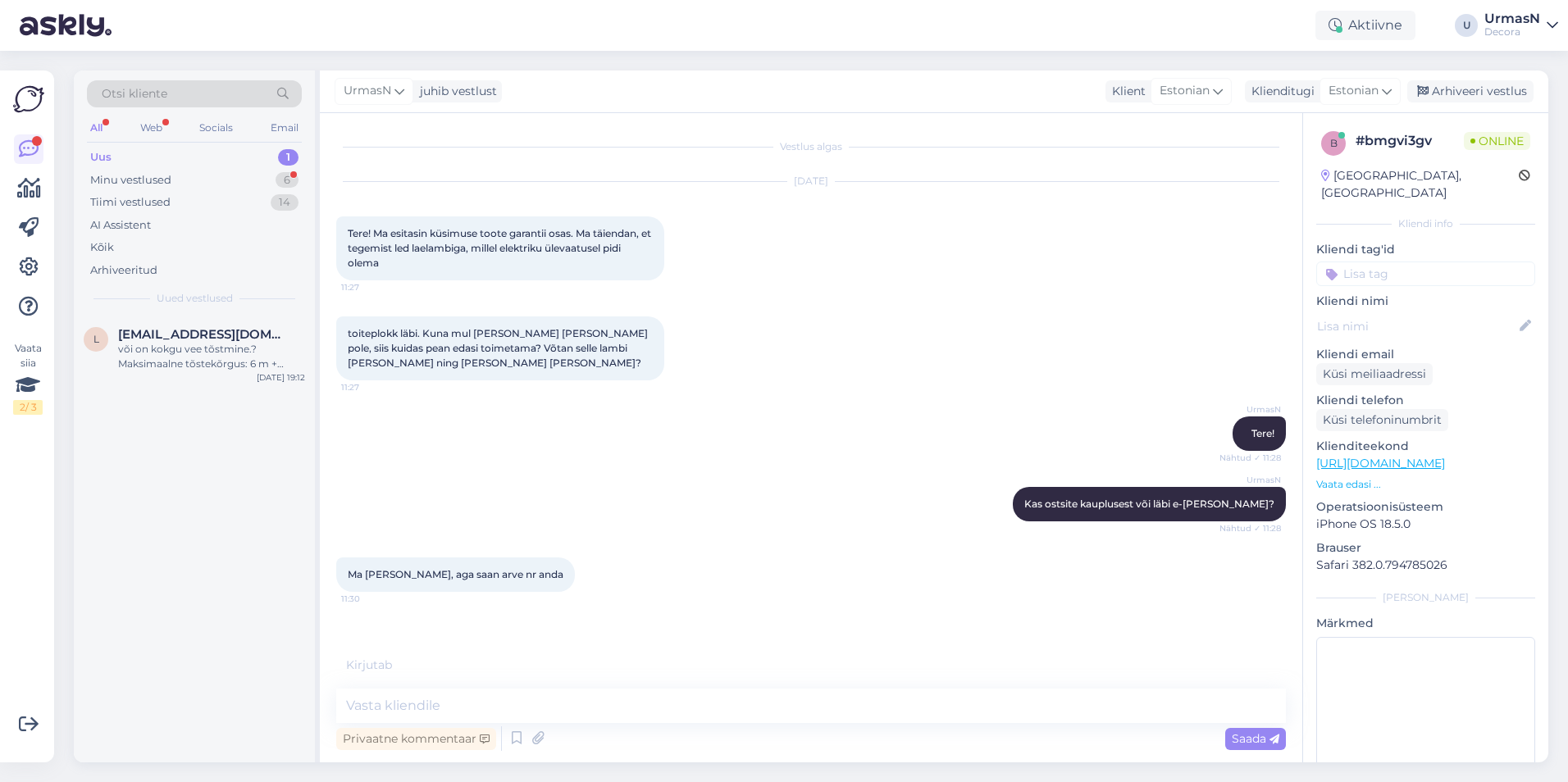
click at [437, 686] on div "Vestlus algas [DATE] Tere! Ma esitasin küsimuse toote garantii osas. Ma täienda…" at bounding box center [810, 438] width 982 height 650
click at [436, 693] on textarea at bounding box center [810, 706] width 949 height 34
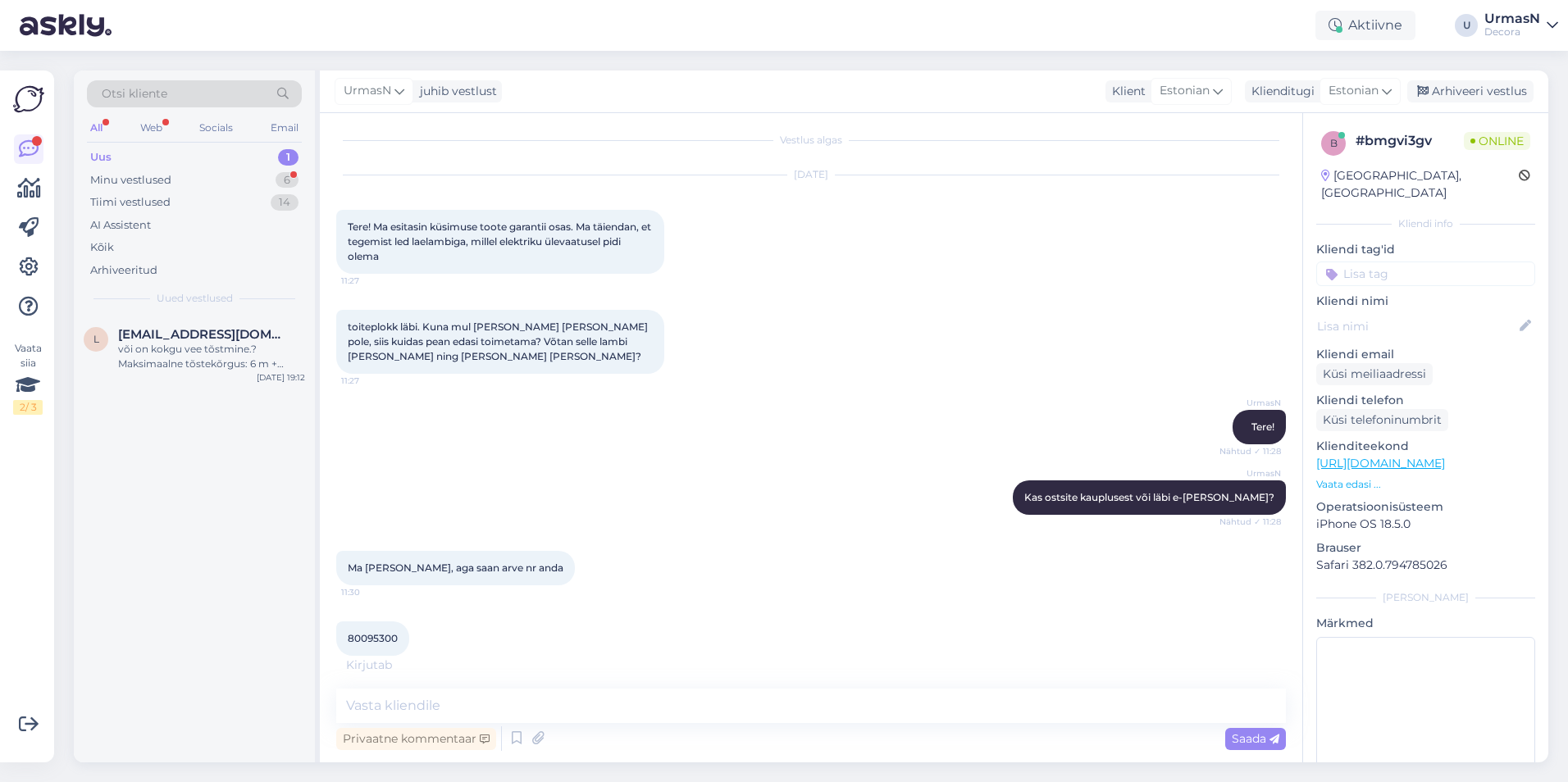
scroll to position [24, 0]
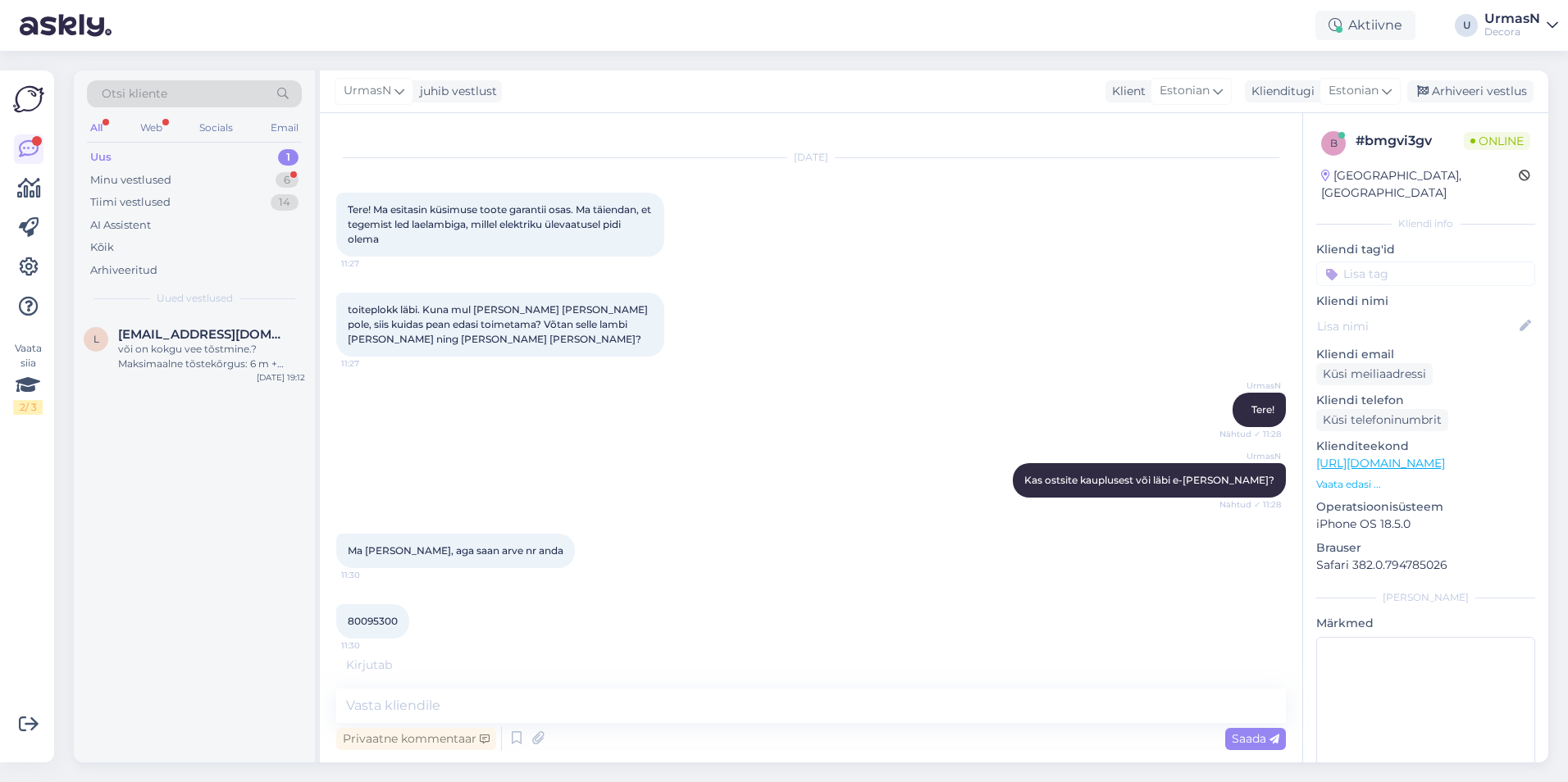
click at [378, 625] on span "80095300" at bounding box center [373, 621] width 50 height 13
copy div "80095300 11:30"
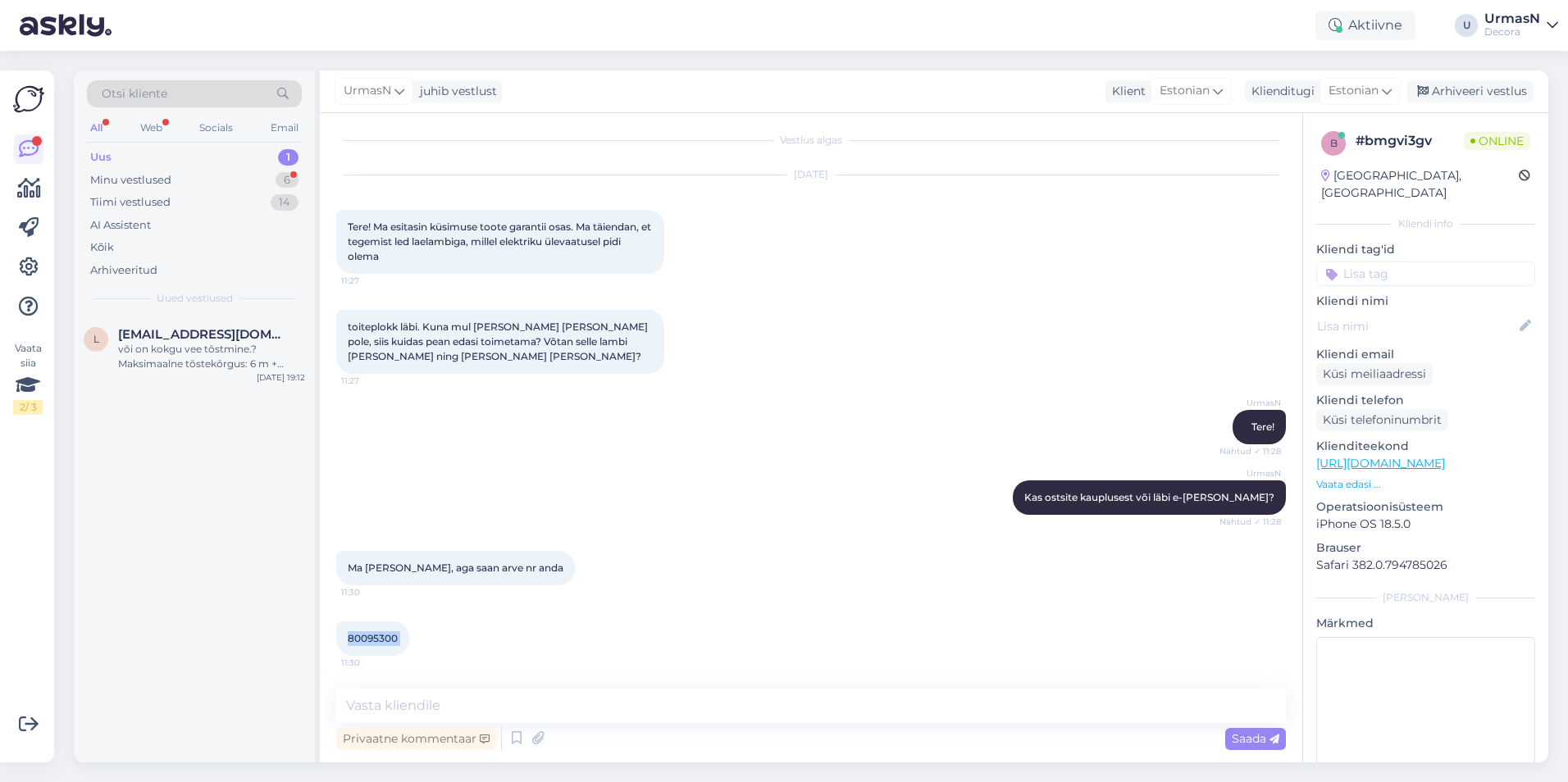
scroll to position [77, 0]
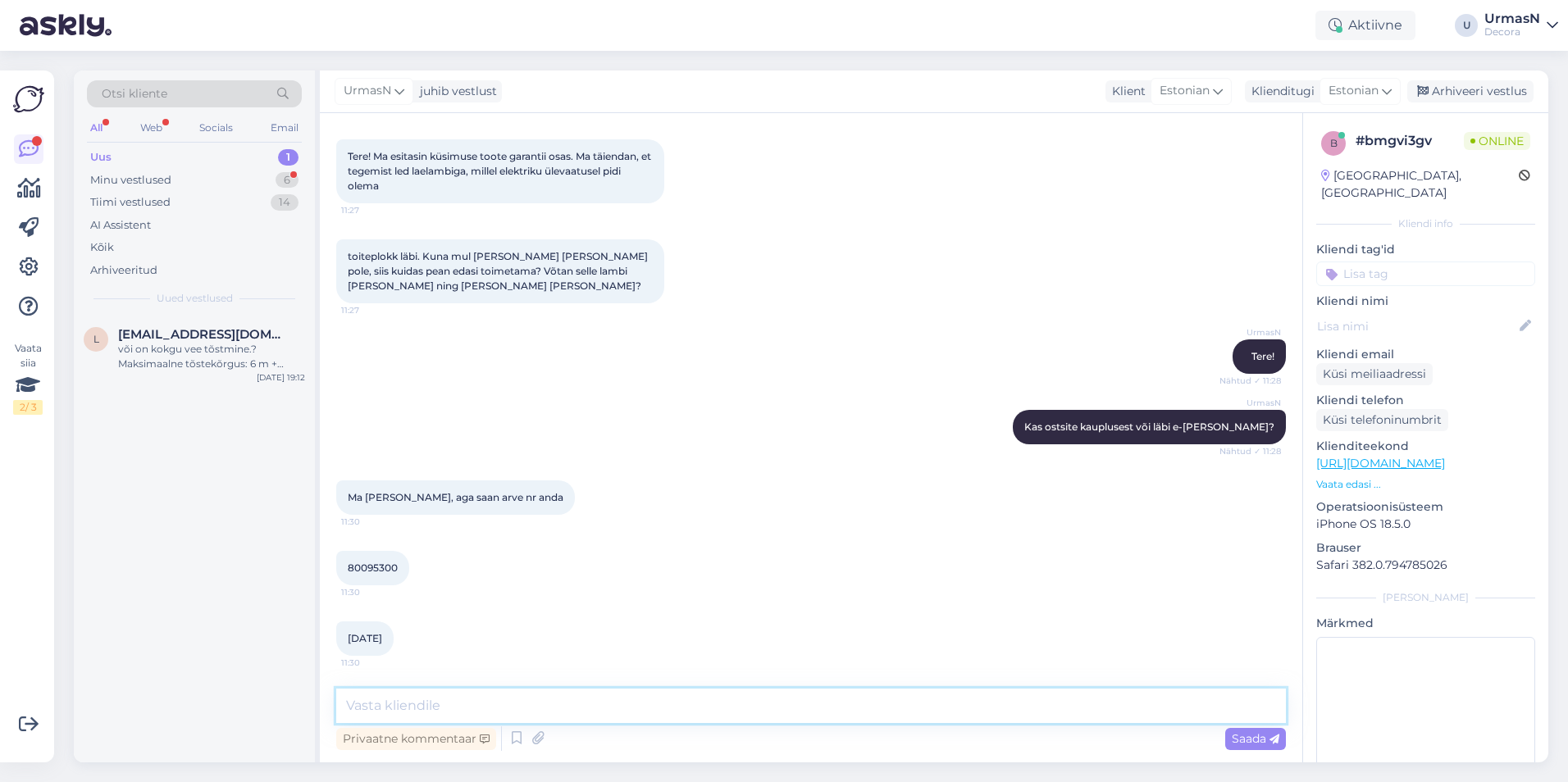
click at [404, 701] on textarea at bounding box center [810, 706] width 949 height 34
type textarea "H"
type textarea "Jah, võtke valgusti [PERSON_NAME] [PERSON_NAME] tulge Tallinna Decorasse. Valgu…"
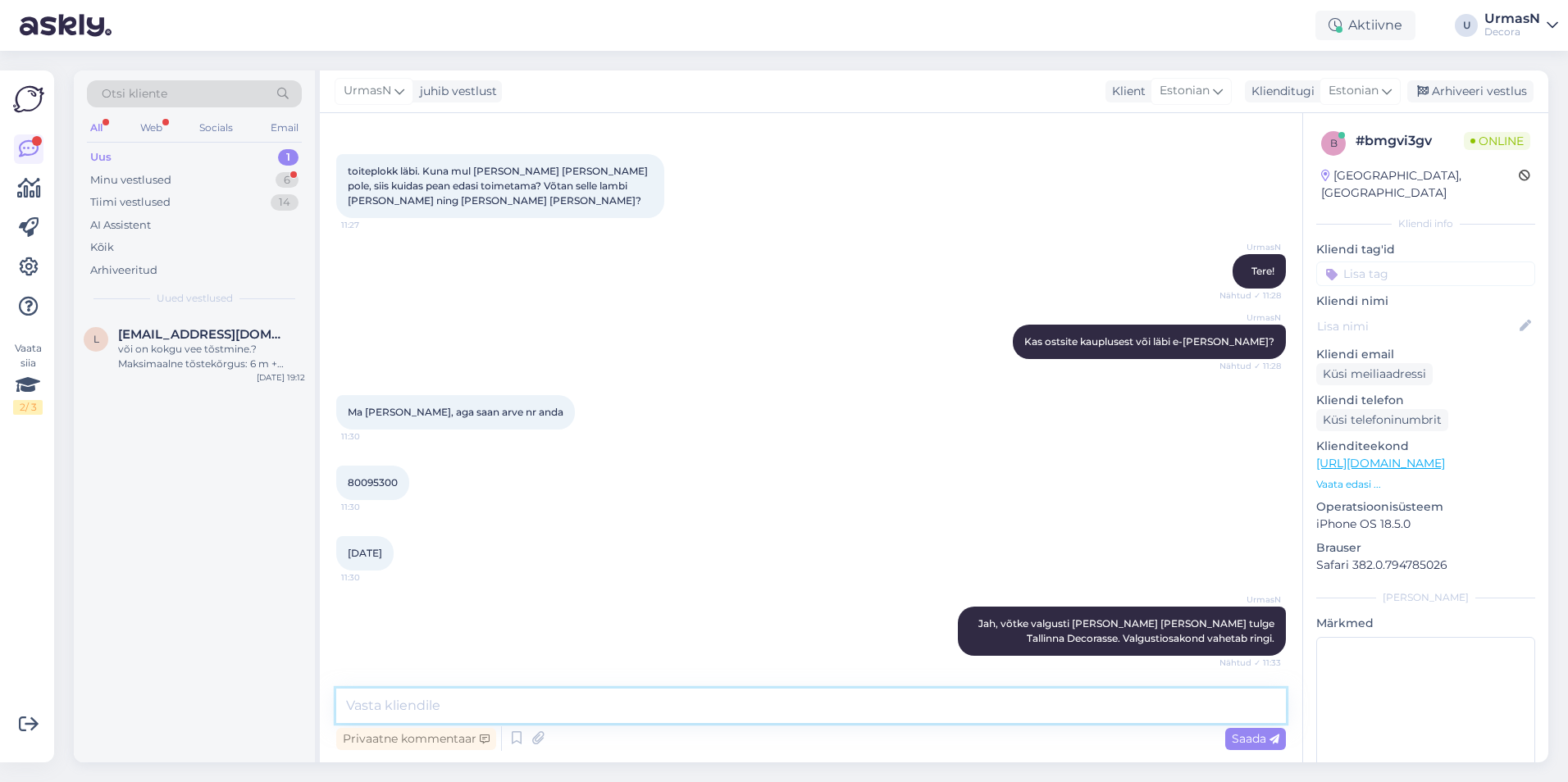
scroll to position [233, 0]
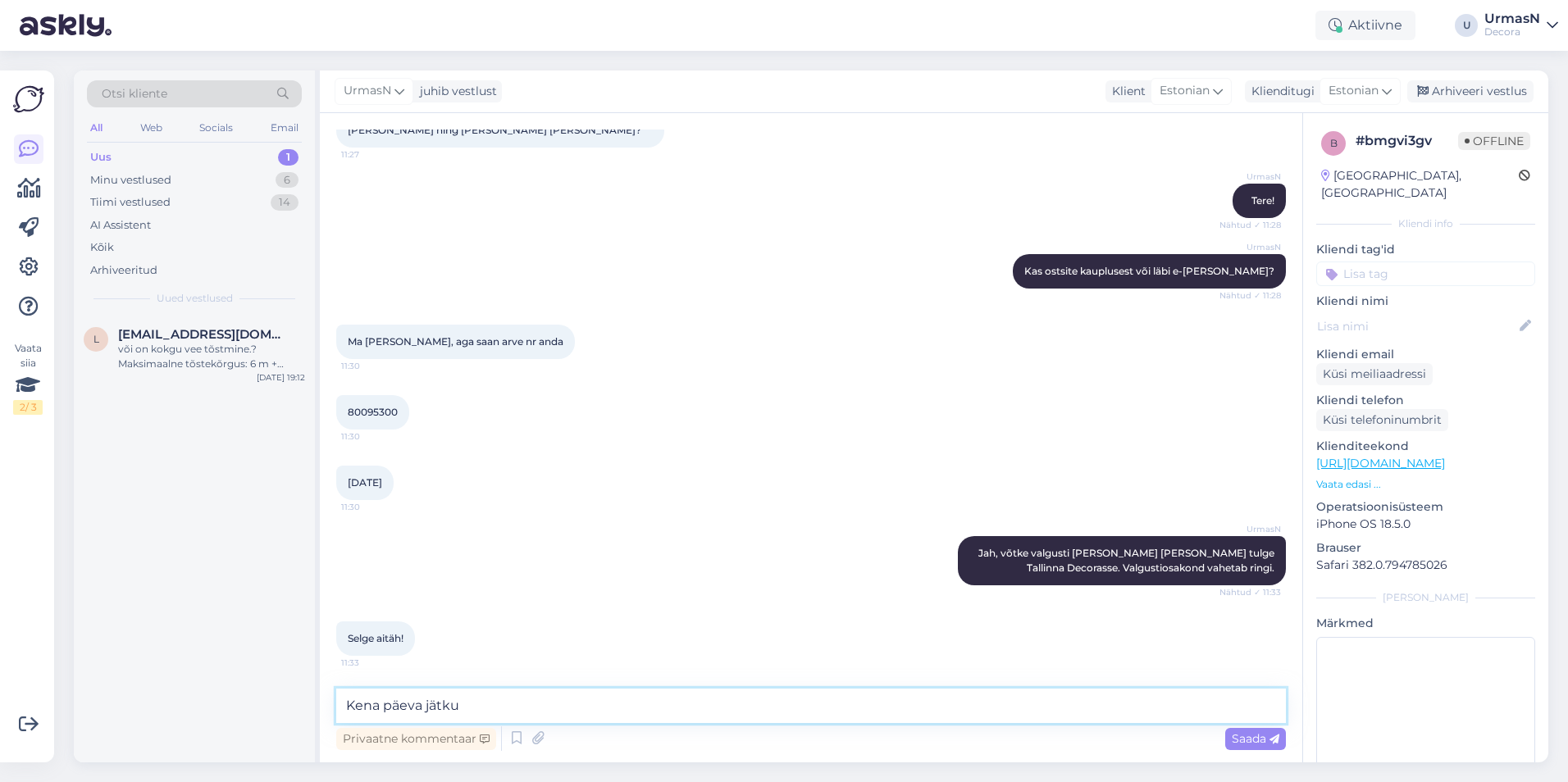
type textarea "Kena päeva jätku!"
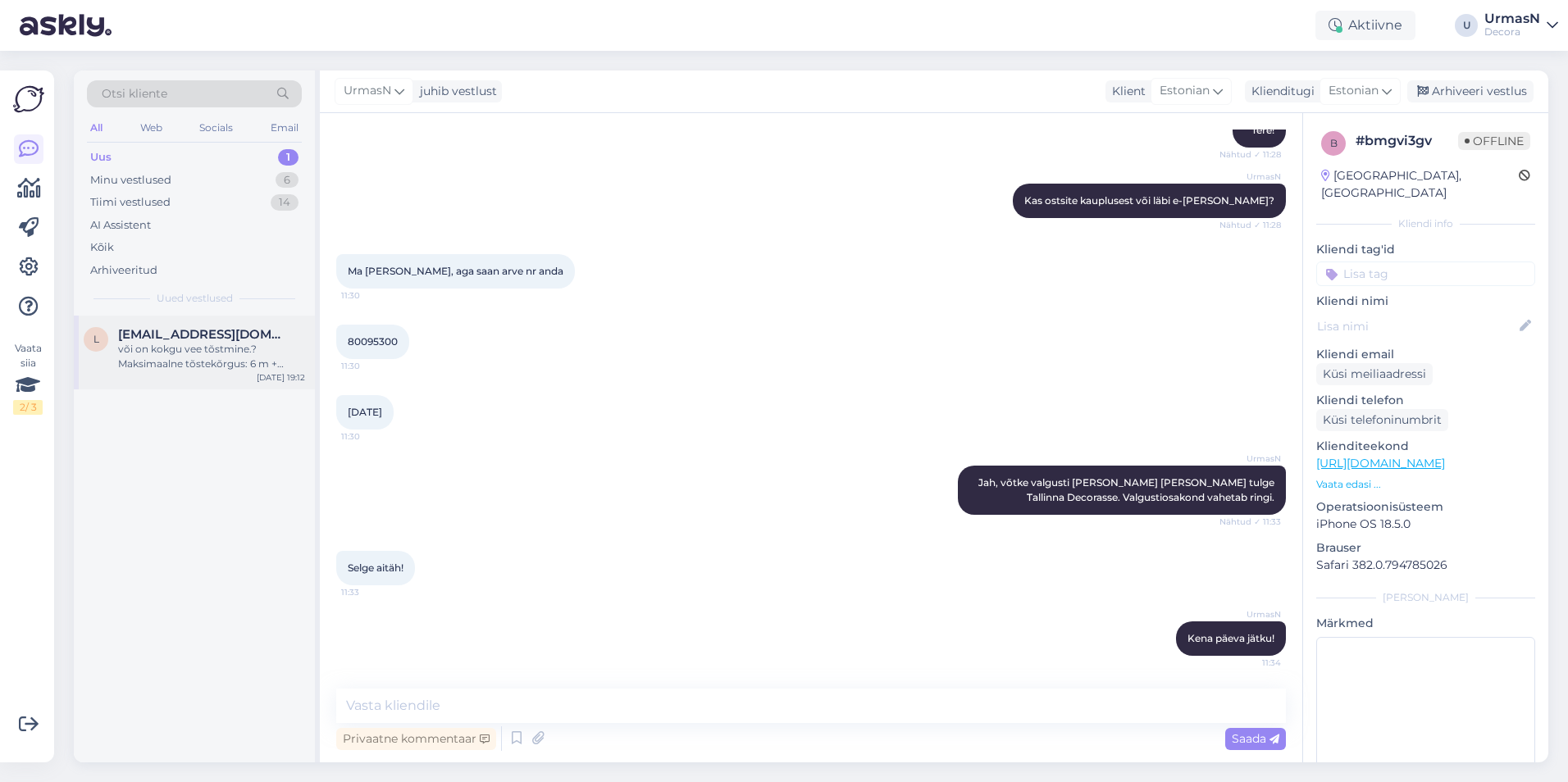
click at [165, 338] on span "[EMAIL_ADDRESS][DOMAIN_NAME]" at bounding box center [203, 335] width 171 height 14
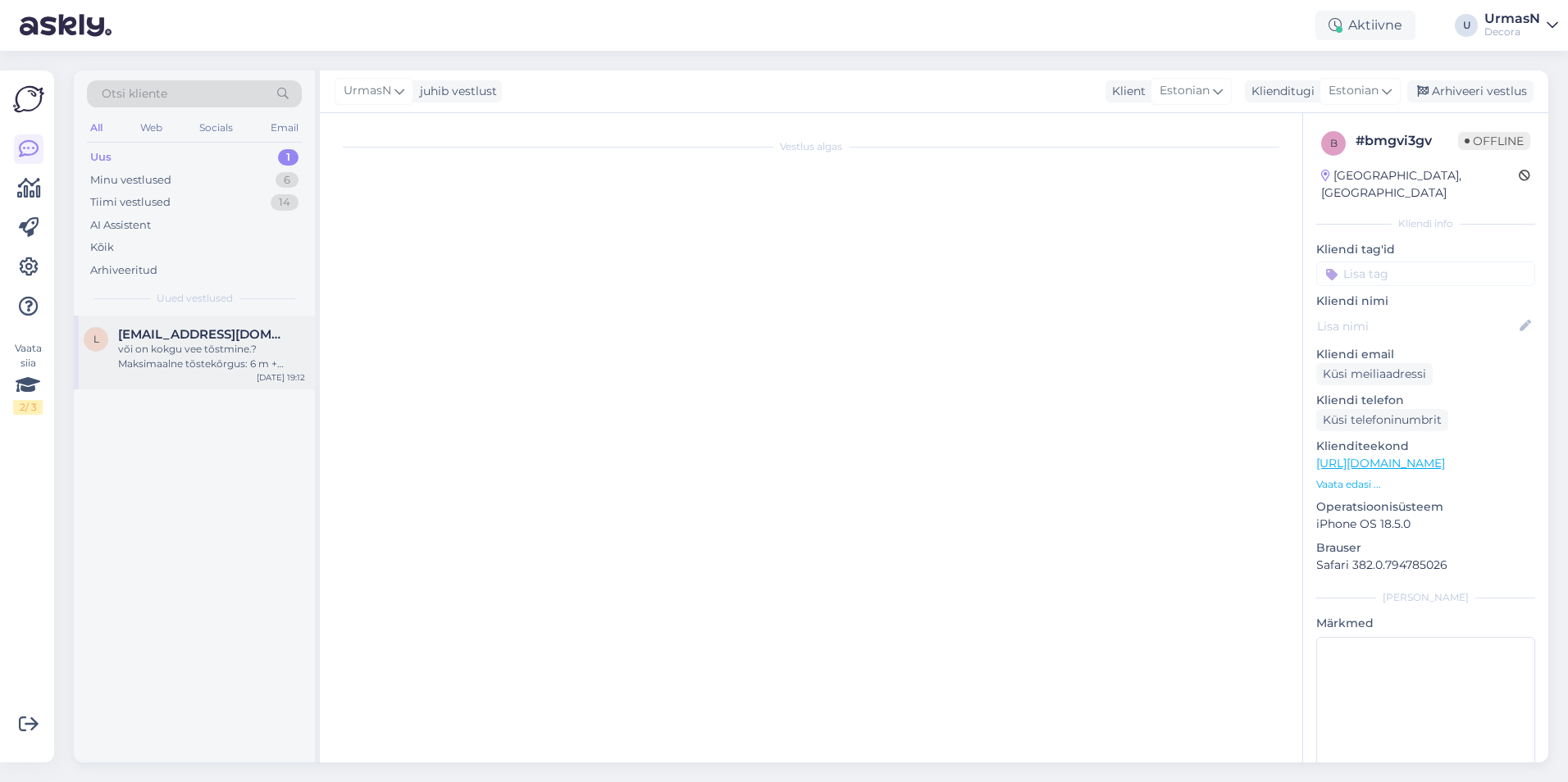
scroll to position [0, 0]
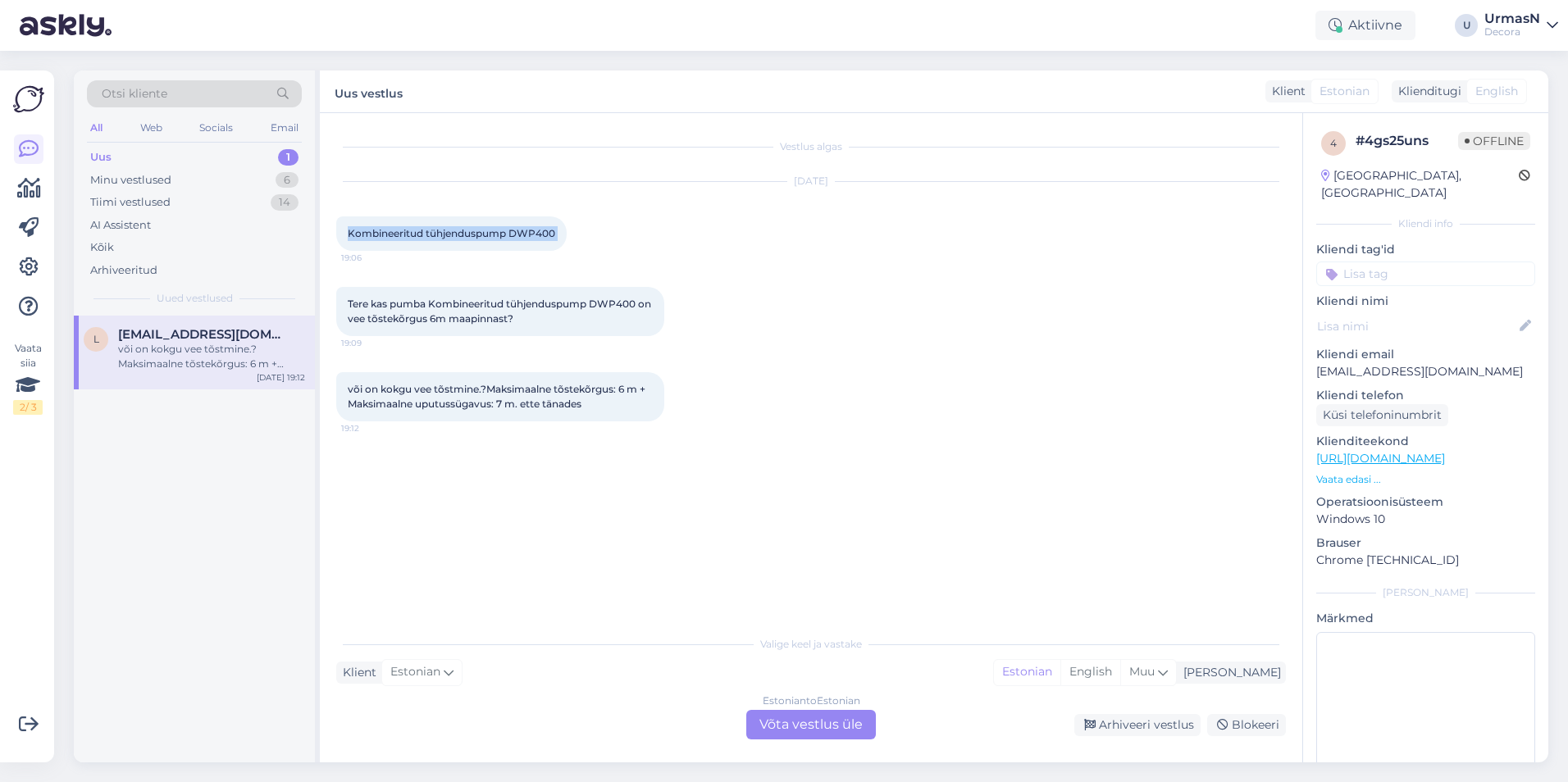
drag, startPoint x: 347, startPoint y: 234, endPoint x: 576, endPoint y: 228, distance: 229.1
click at [566, 228] on div "Kombineeritud tühjenduspump DWP400 19:06" at bounding box center [452, 234] width 231 height 34
copy div "Kombineeritud tühjenduspump DWP400 19:06"
drag, startPoint x: 531, startPoint y: 322, endPoint x: 371, endPoint y: 308, distance: 160.6
click at [371, 308] on span "Tere kas pumba Kombineeritud tühjenduspump DWP400 on vee tõstekõrgus 6m maapinn…" at bounding box center [501, 311] width 306 height 27
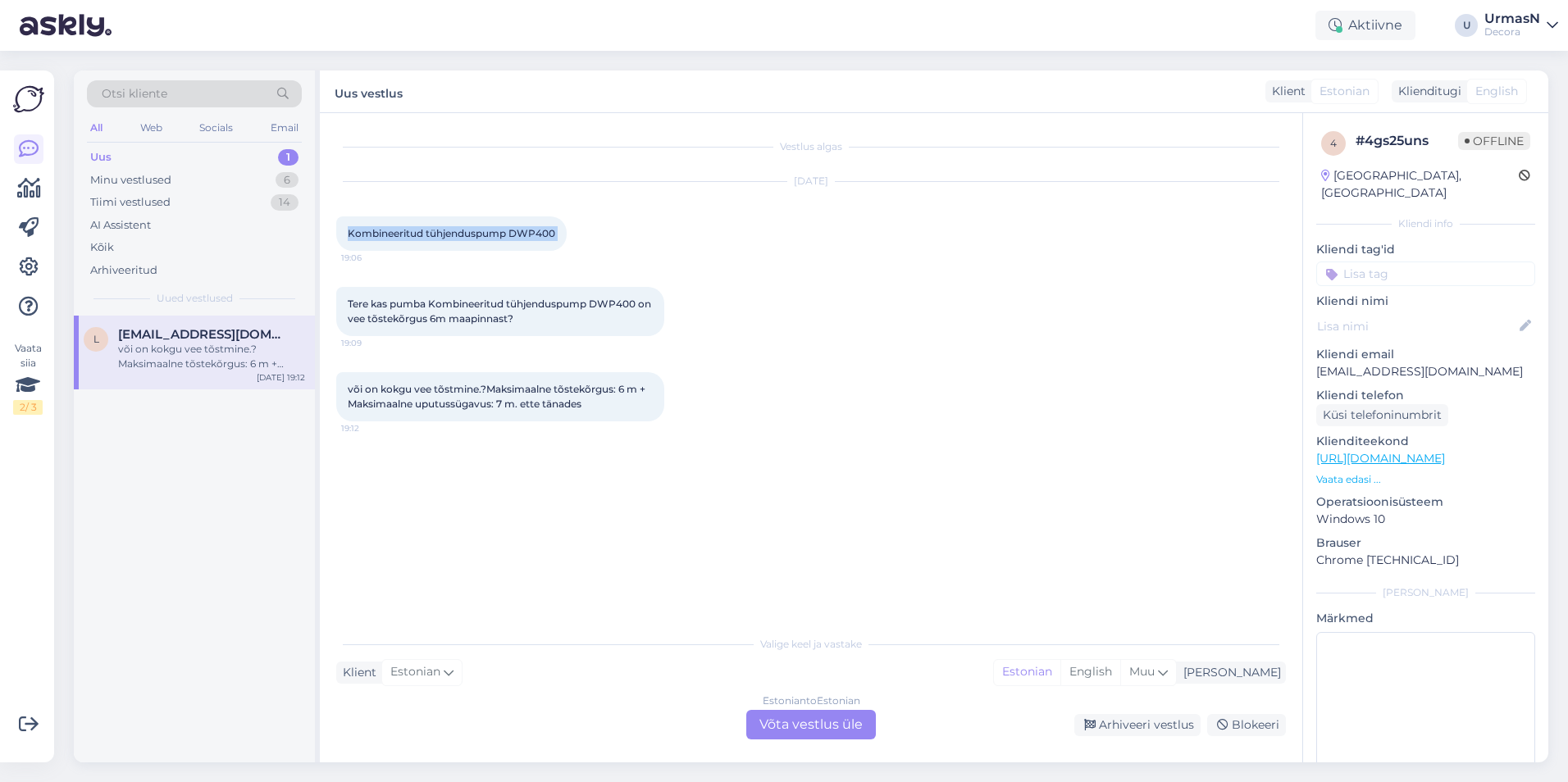
copy span "kas pumba Kombineeritud tühjenduspump DWP400 on vee tõstekõrgus 6m maapinnast?"
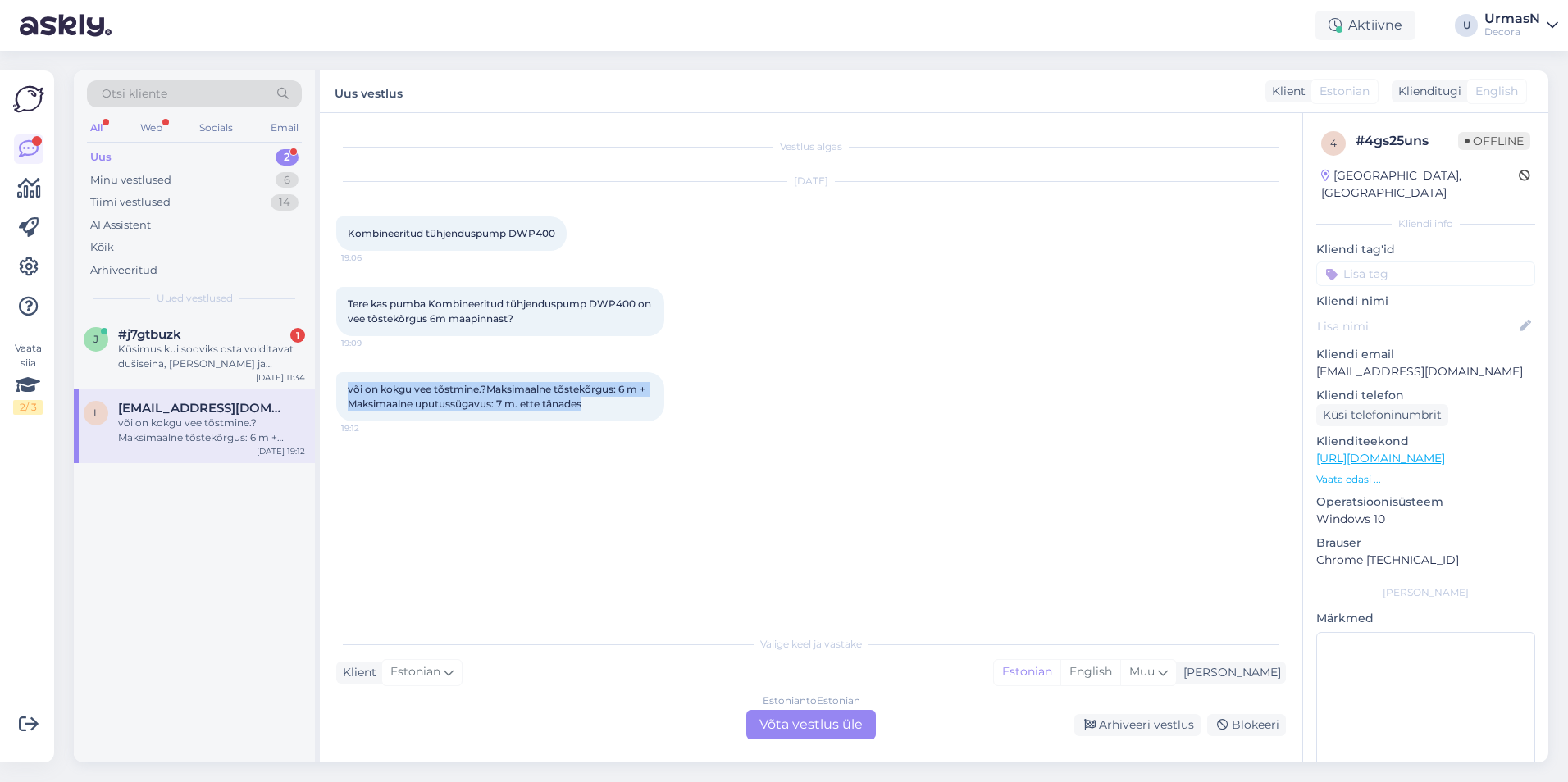
drag, startPoint x: 347, startPoint y: 388, endPoint x: 622, endPoint y: 398, distance: 275.2
click at [622, 398] on div "või on kokgu vee tõstmine.?Maksimaalne tõstekõrgus: 6 m + Maksimaalne uputussüg…" at bounding box center [500, 396] width 328 height 49
copy span "või on kokgu vee tõstmine.?Maksimaalne tõstekõrgus: 6 m + Maksimaalne uputussüg…"
click at [199, 349] on div "Küsimus kui sooviks osta volditavat dušiseina, [PERSON_NAME] ja olemasoleva kla…" at bounding box center [211, 356] width 187 height 30
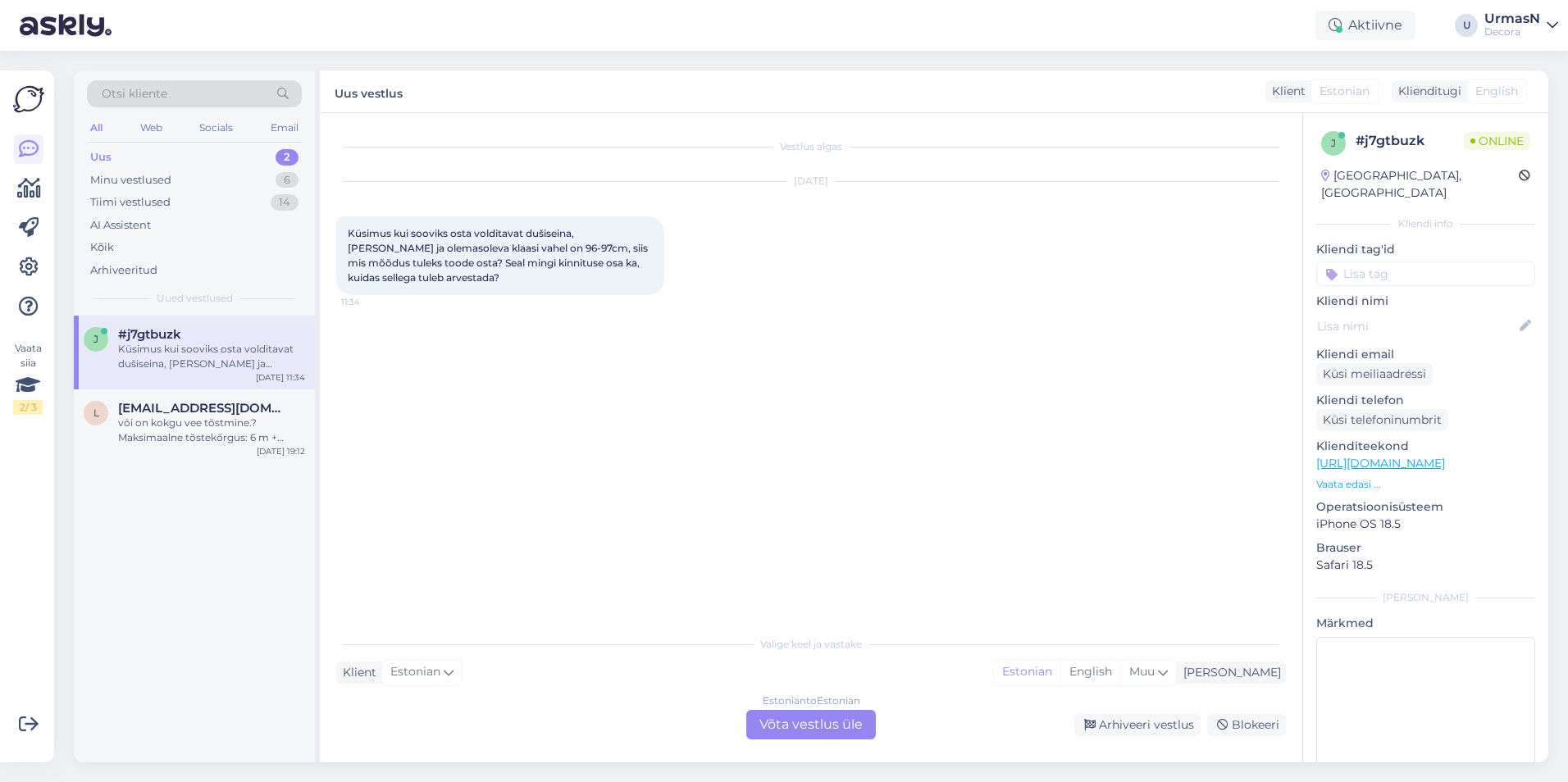
click at [825, 717] on div "Estonian to Estonian Võta vestlus üle" at bounding box center [810, 725] width 130 height 30
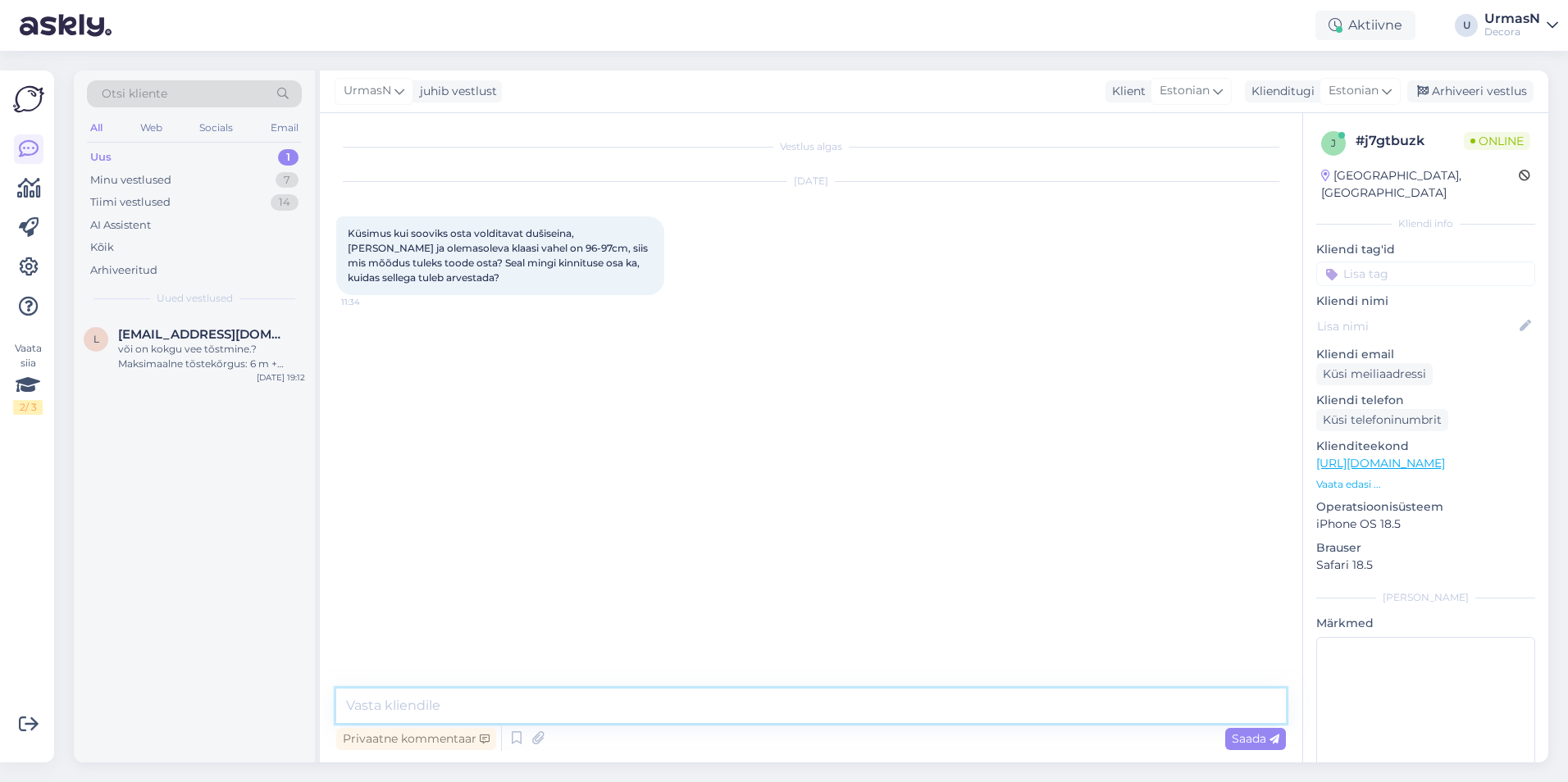
click at [439, 709] on textarea at bounding box center [810, 706] width 949 height 34
type textarea "Tere!"
click at [733, 707] on textarea "Pöörduge palun santehnika osakonna [PERSON_NAME], telefon:" at bounding box center [810, 706] width 949 height 34
paste textarea "5307 1288"
type textarea "Pöörduge palun santehnika osakonna [PERSON_NAME], telefon: [PHONE_NUMBER]"
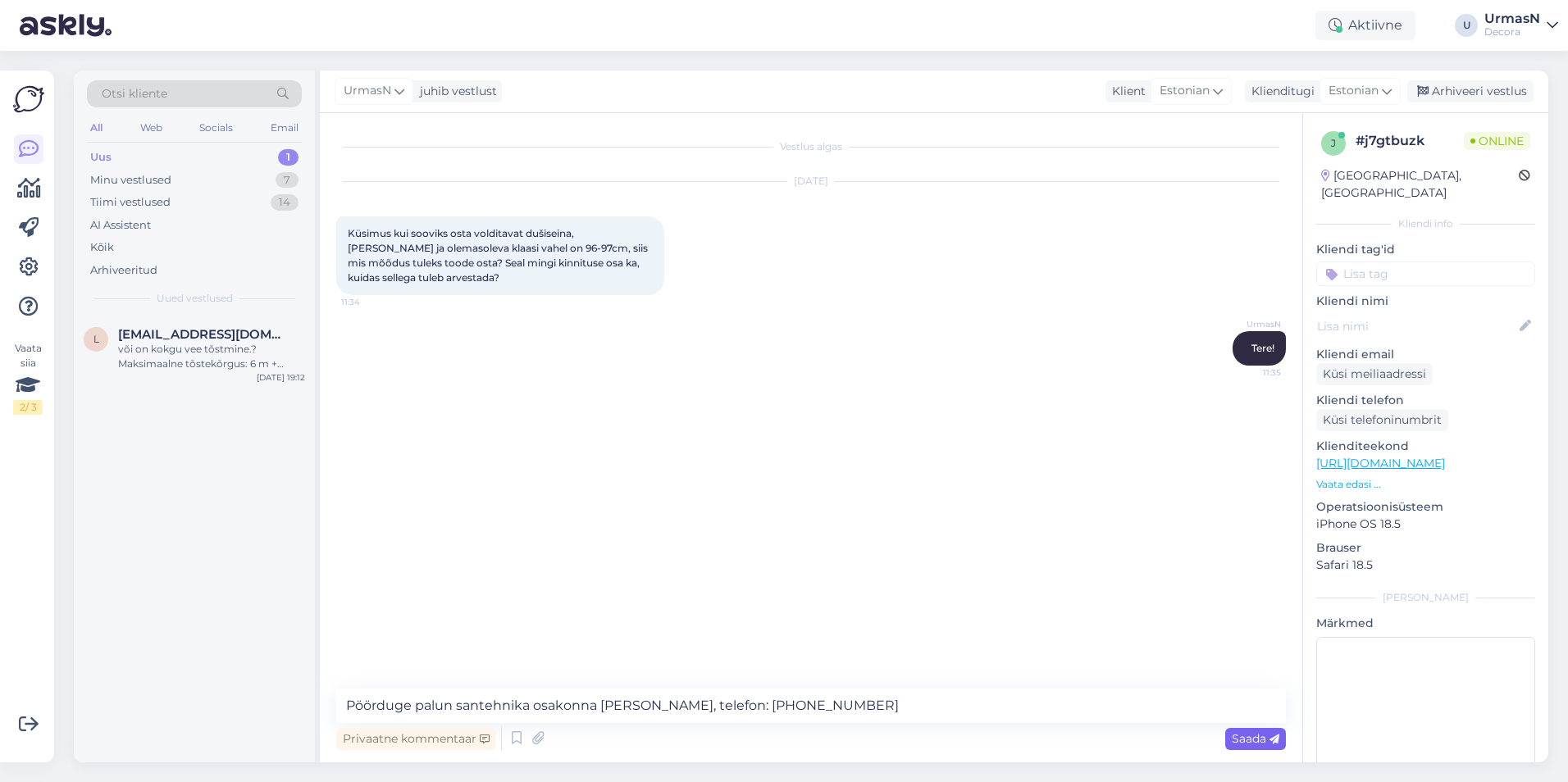
click at [1255, 744] on span "Saada" at bounding box center [1255, 739] width 47 height 14
